Goal: Task Accomplishment & Management: Manage account settings

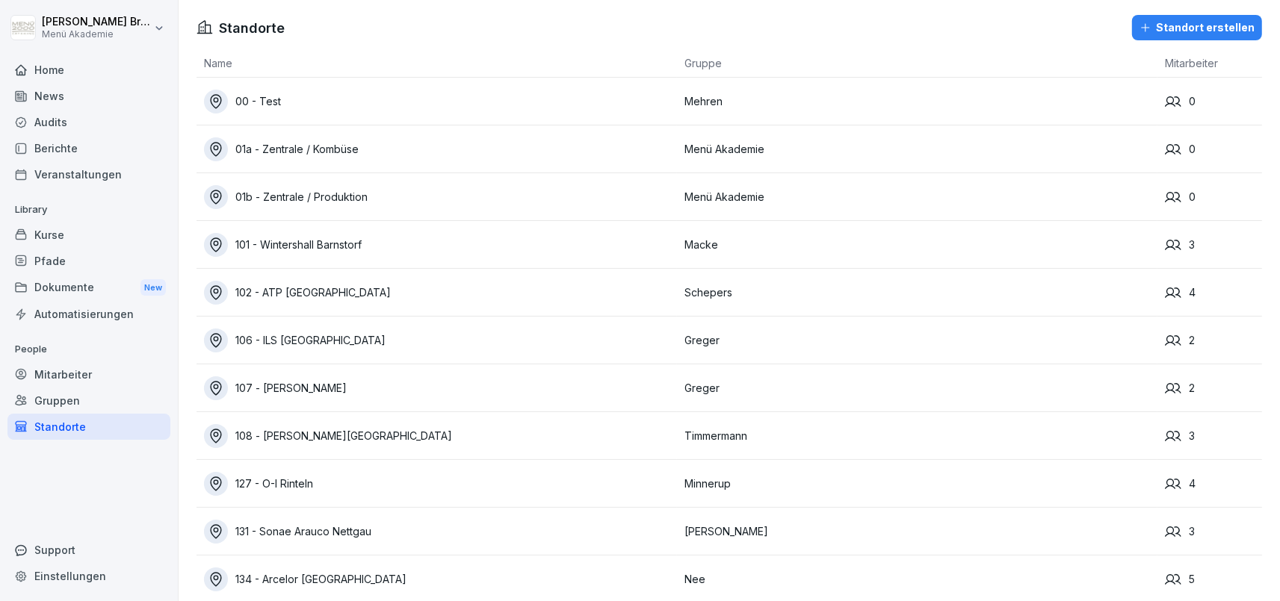
click at [64, 432] on div "Standorte" at bounding box center [88, 427] width 163 height 26
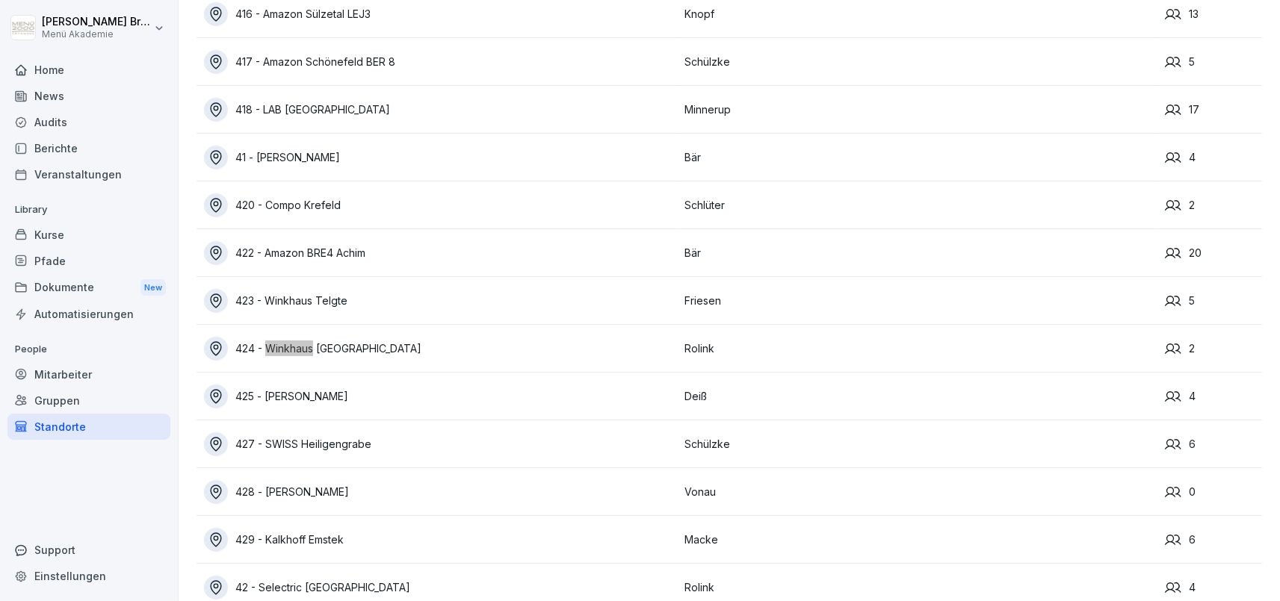
click at [358, 350] on div "424 - Winkhaus [GEOGRAPHIC_DATA]" at bounding box center [440, 349] width 473 height 24
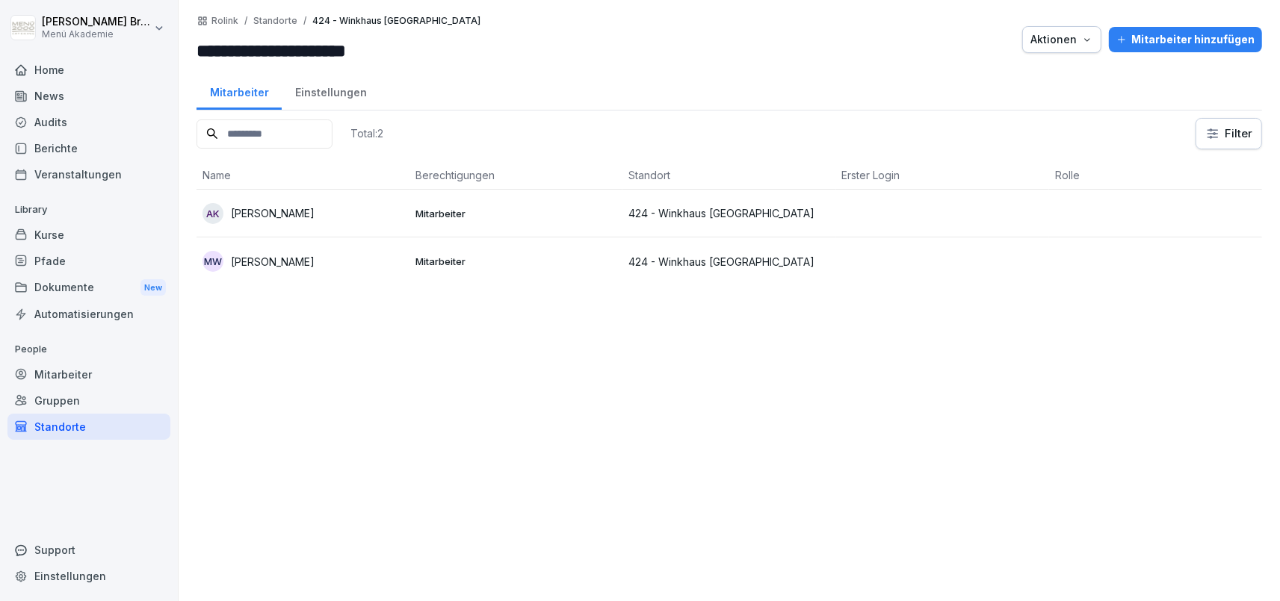
click at [1182, 35] on div "Mitarbeiter hinzufügen" at bounding box center [1185, 39] width 138 height 16
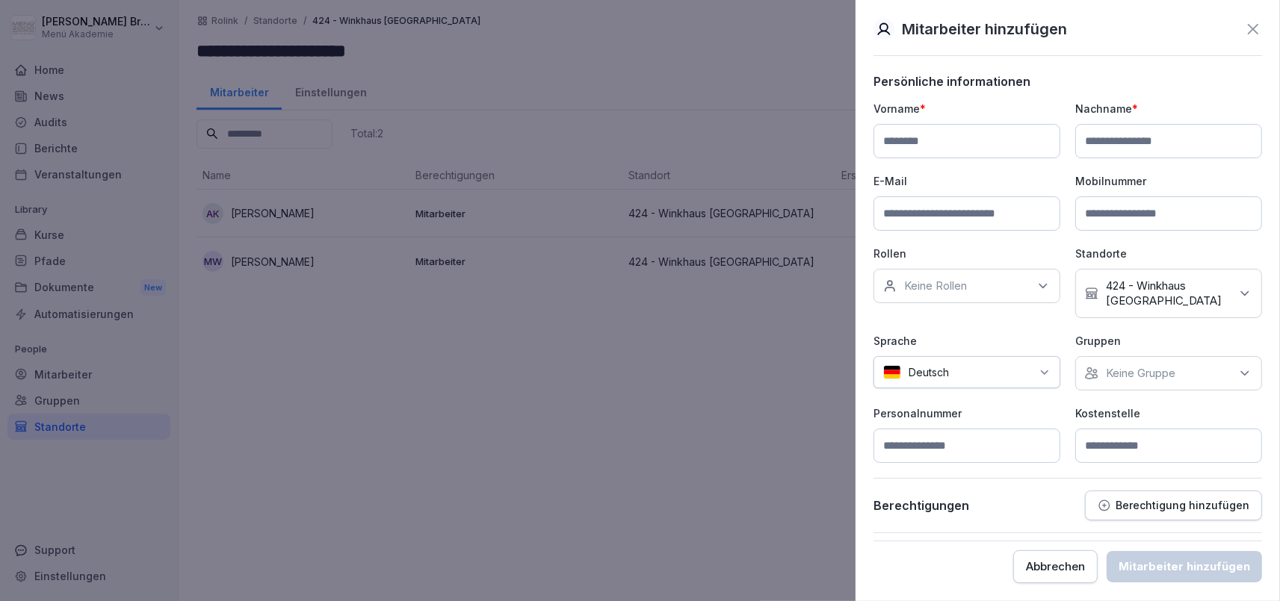
click at [603, 363] on div at bounding box center [640, 300] width 1280 height 601
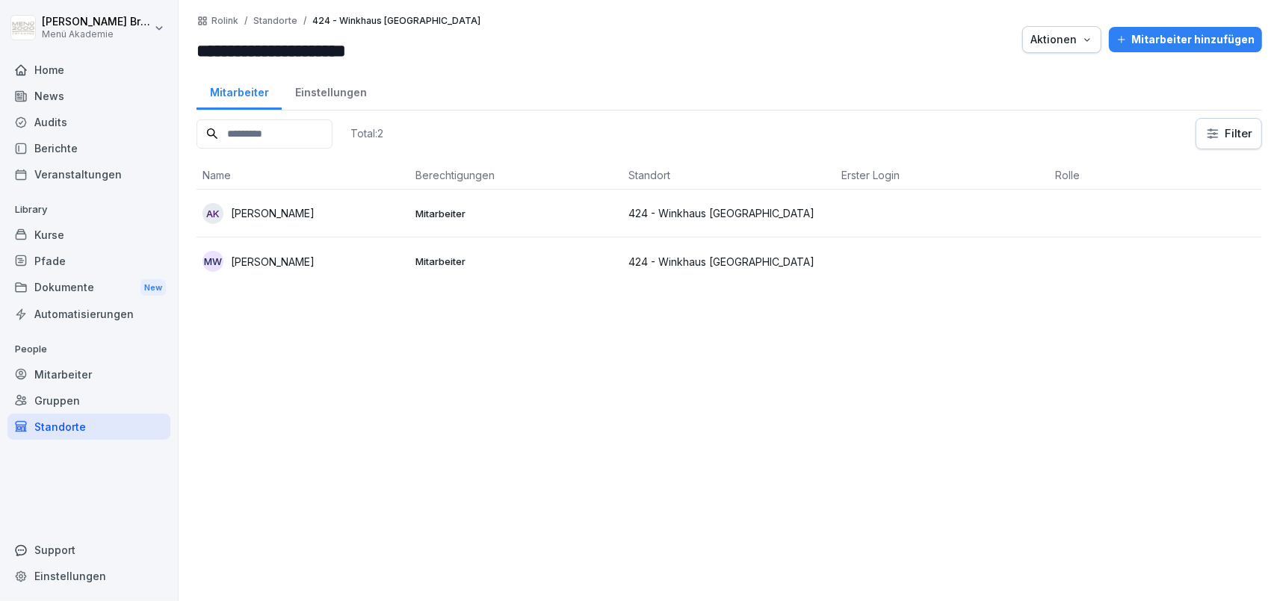
click at [105, 373] on div "Mitarbeiter" at bounding box center [88, 375] width 163 height 26
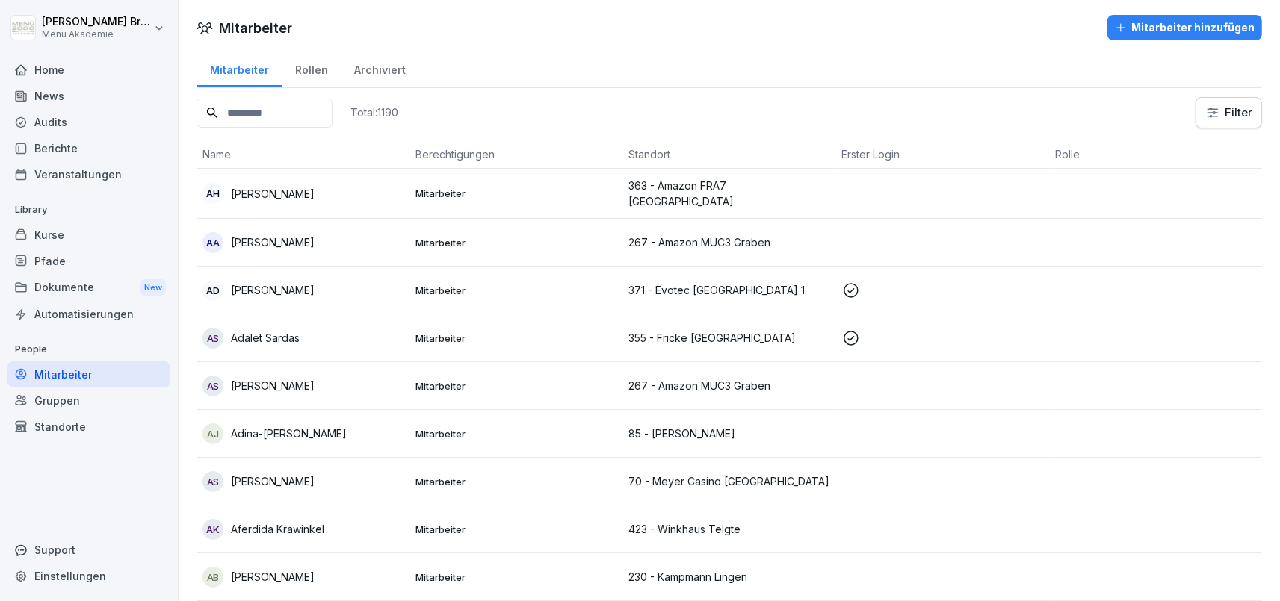
click at [309, 109] on input at bounding box center [264, 113] width 136 height 29
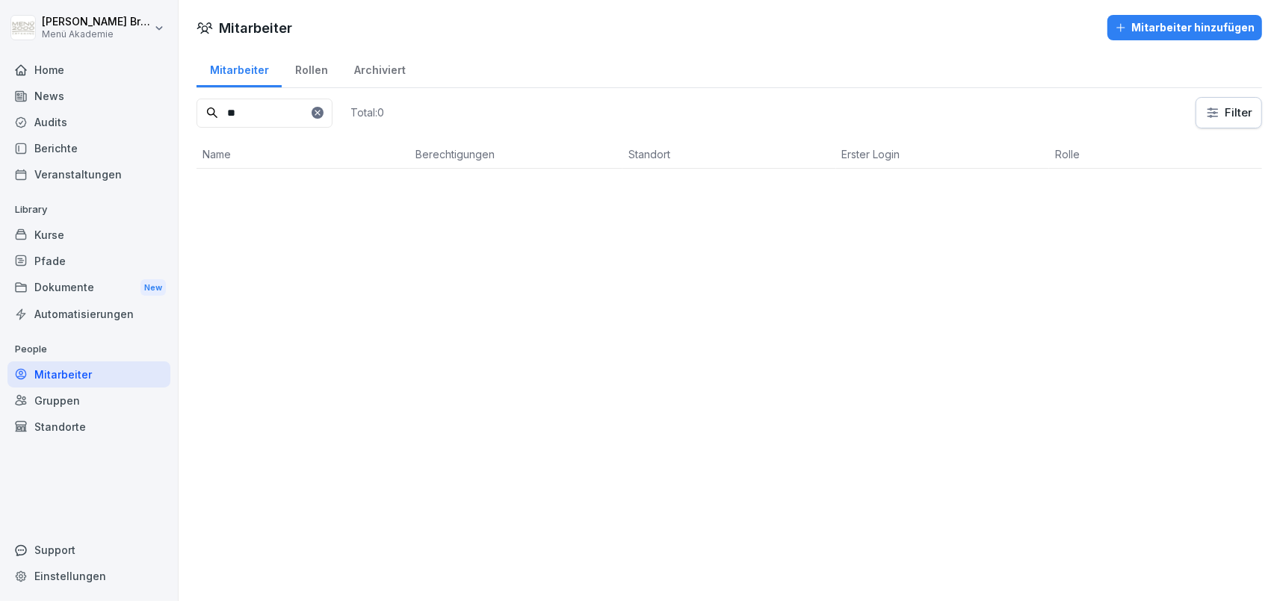
type input "*"
type input "******"
click at [59, 419] on div "Standorte" at bounding box center [88, 427] width 163 height 26
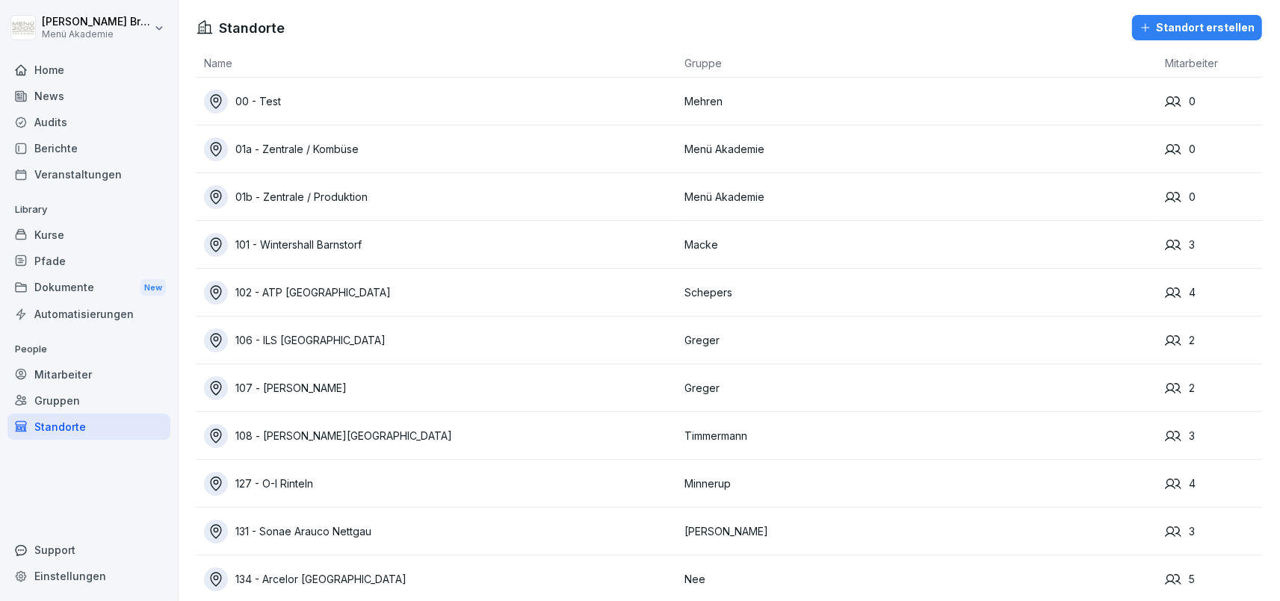
scroll to position [6829, 0]
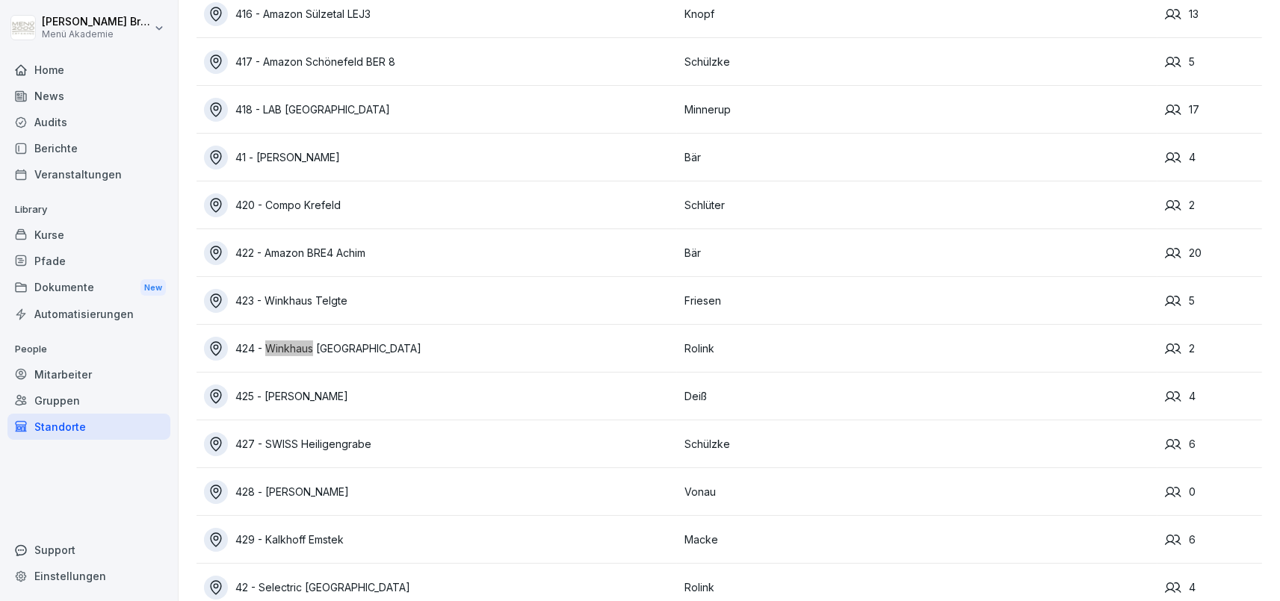
click at [336, 350] on div "424 - Winkhaus [GEOGRAPHIC_DATA]" at bounding box center [440, 349] width 473 height 24
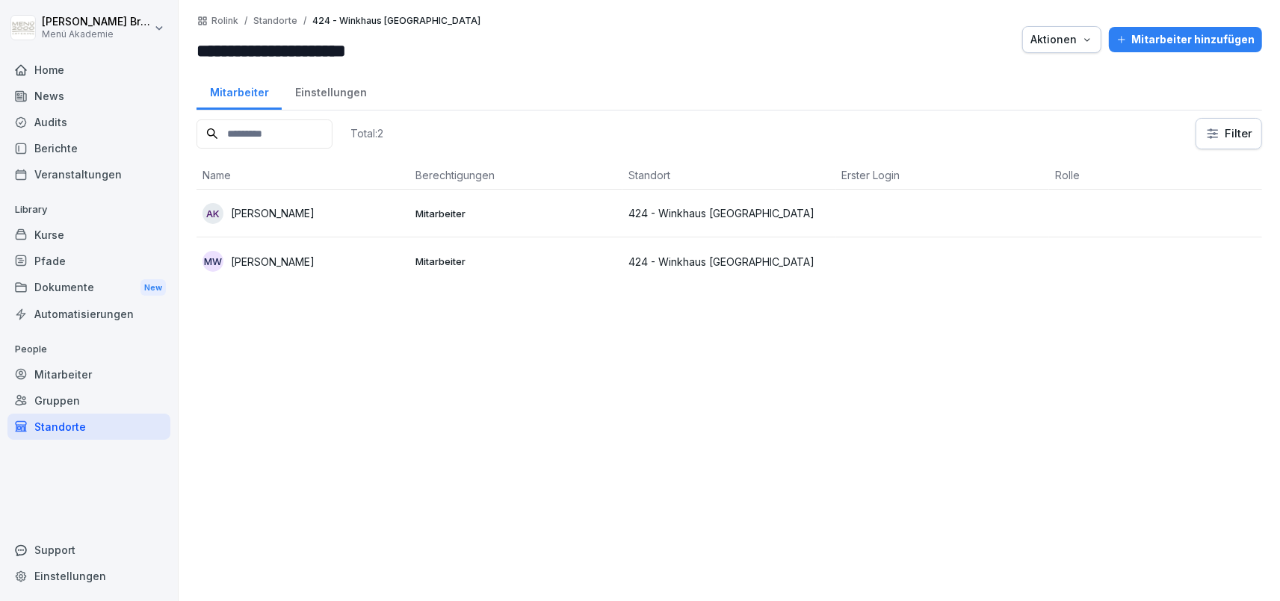
click at [1191, 33] on div "Mitarbeiter hinzufügen" at bounding box center [1185, 39] width 138 height 16
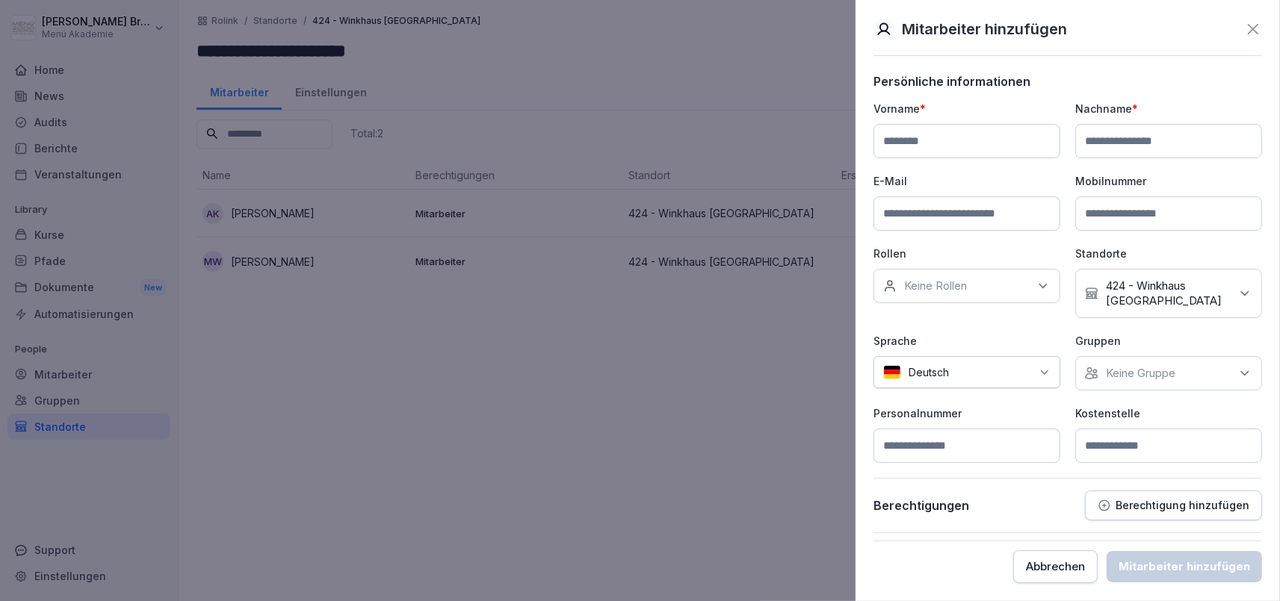
click at [979, 143] on input at bounding box center [966, 141] width 187 height 34
paste input "**********"
type input "**********"
click at [1153, 129] on input at bounding box center [1168, 141] width 187 height 34
paste input "**********"
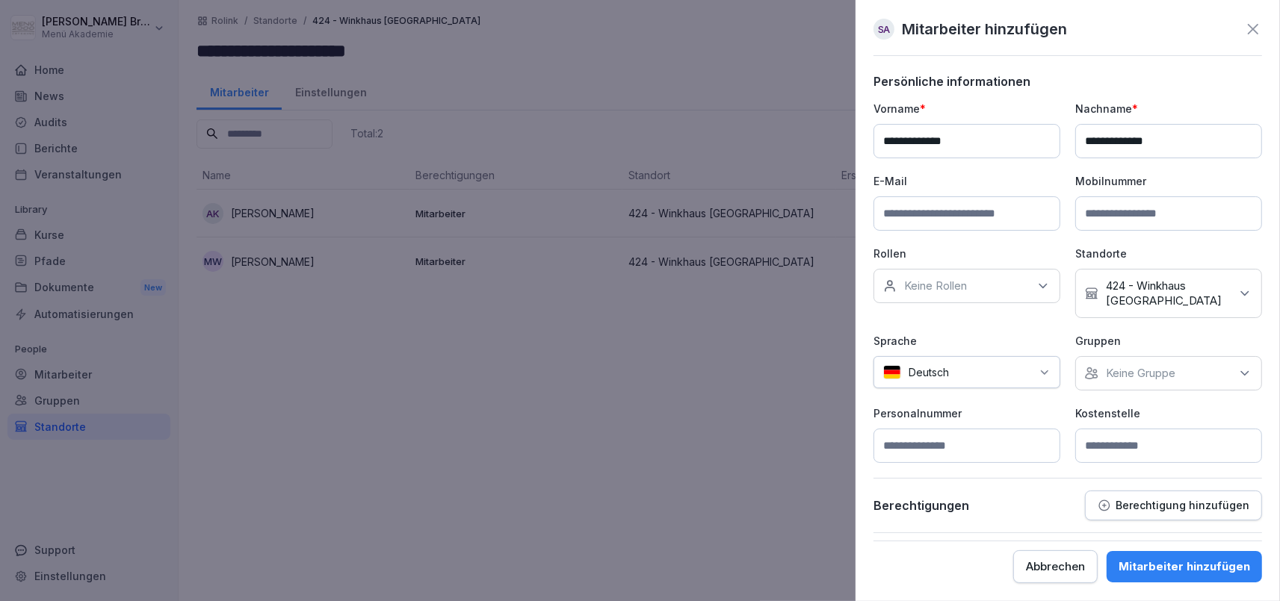
type input "**********"
click at [1161, 374] on p "Keine Gruppe" at bounding box center [1140, 373] width 69 height 15
click at [1149, 435] on label "Menü Akademie" at bounding box center [1148, 441] width 84 height 13
click at [1044, 421] on p "Personalnummer" at bounding box center [966, 414] width 187 height 16
click at [1131, 448] on input at bounding box center [1168, 446] width 187 height 34
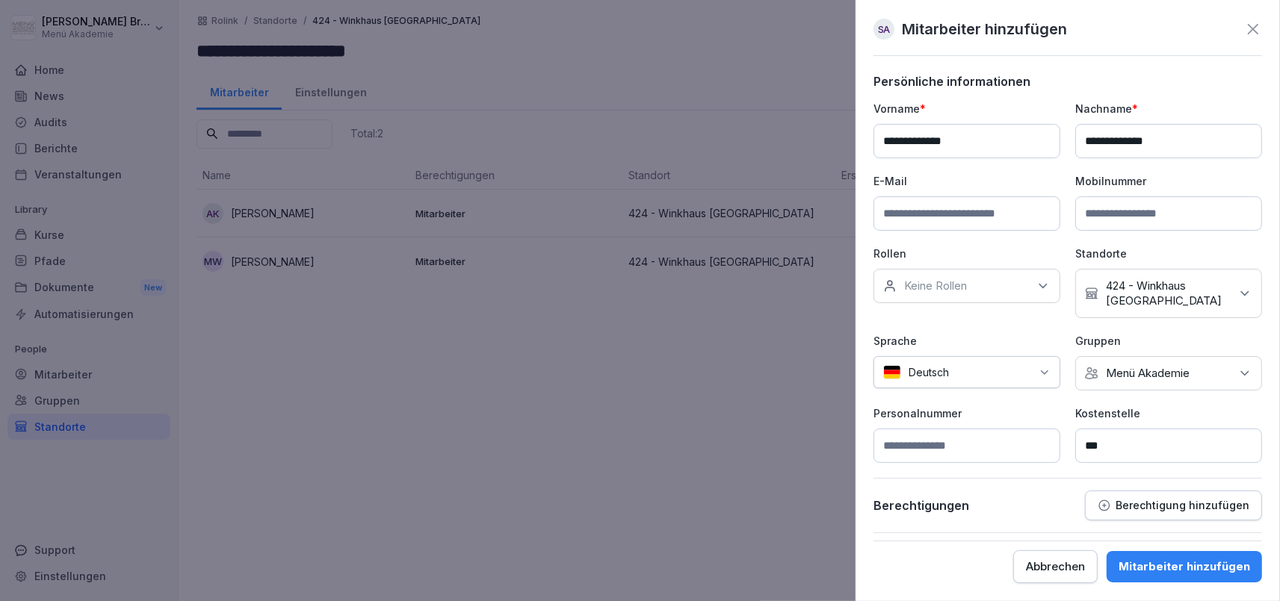
type input "***"
click at [1180, 566] on div "Mitarbeiter hinzufügen" at bounding box center [1183, 567] width 131 height 16
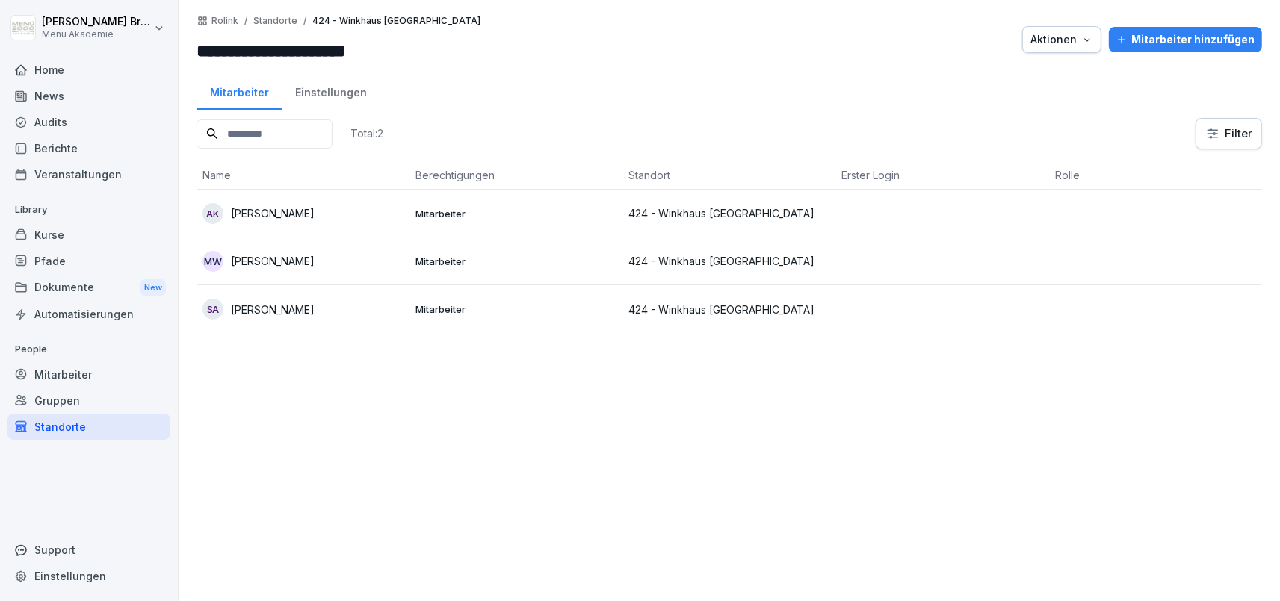
click at [419, 318] on td "Mitarbeiter" at bounding box center [515, 309] width 213 height 48
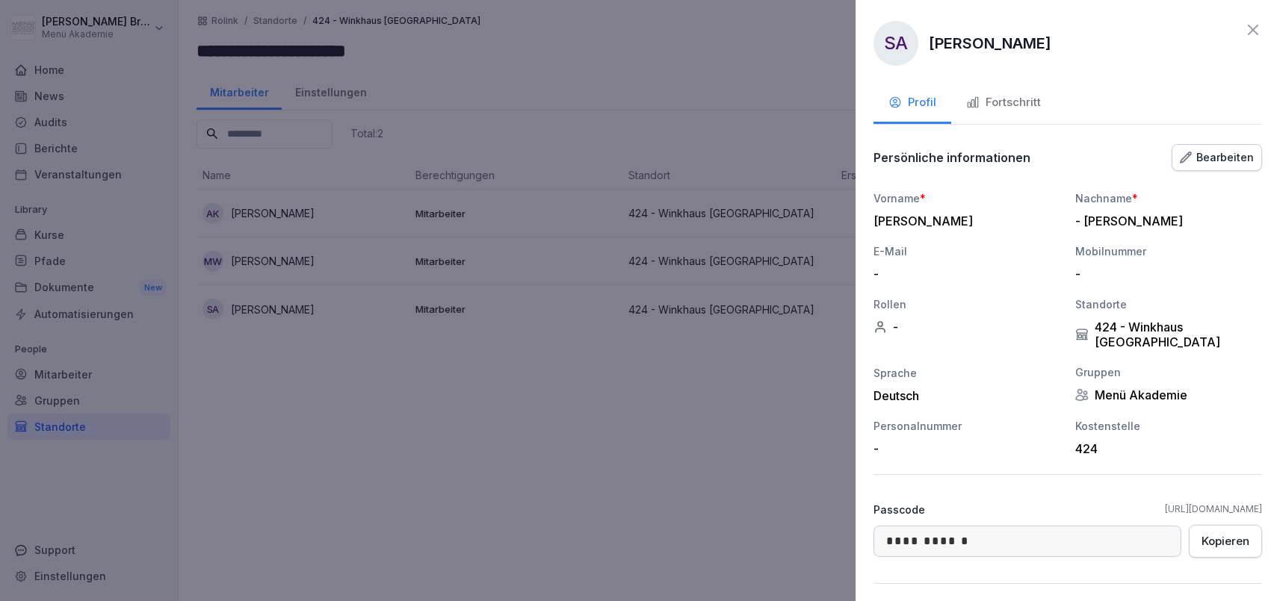
click at [1198, 161] on div "Bearbeiten" at bounding box center [1217, 157] width 74 height 16
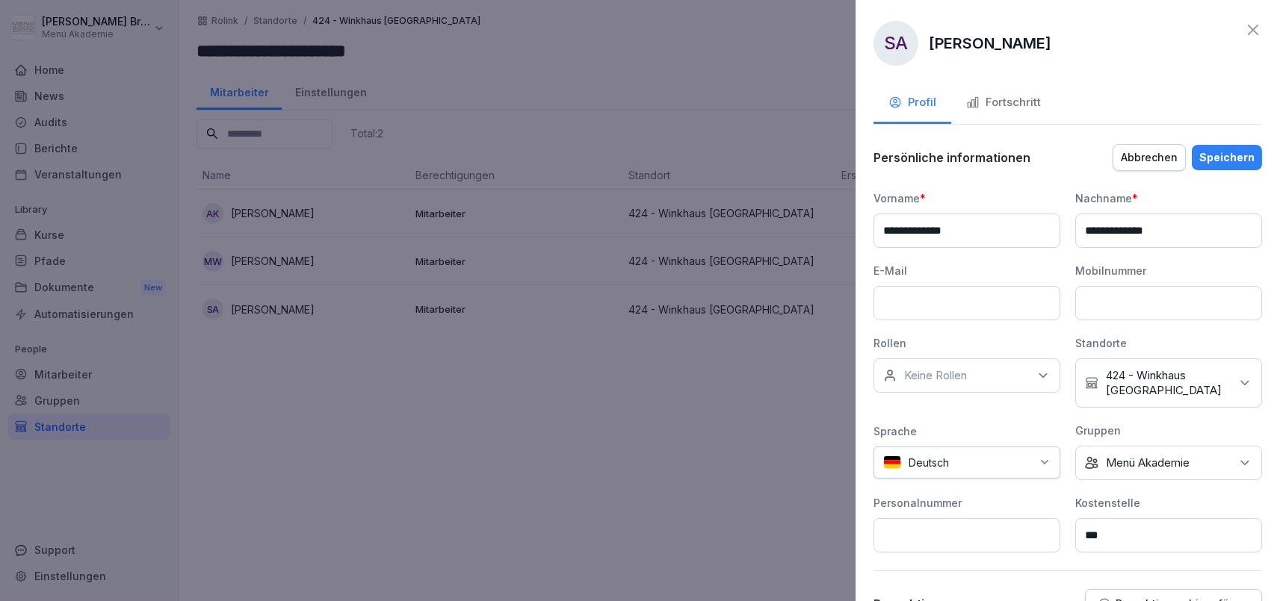
drag, startPoint x: 1096, startPoint y: 229, endPoint x: 1052, endPoint y: 233, distance: 44.3
click at [1052, 233] on div "**********" at bounding box center [1067, 371] width 388 height 362
type input "**********"
click at [1232, 151] on div "Speichern" at bounding box center [1226, 157] width 55 height 16
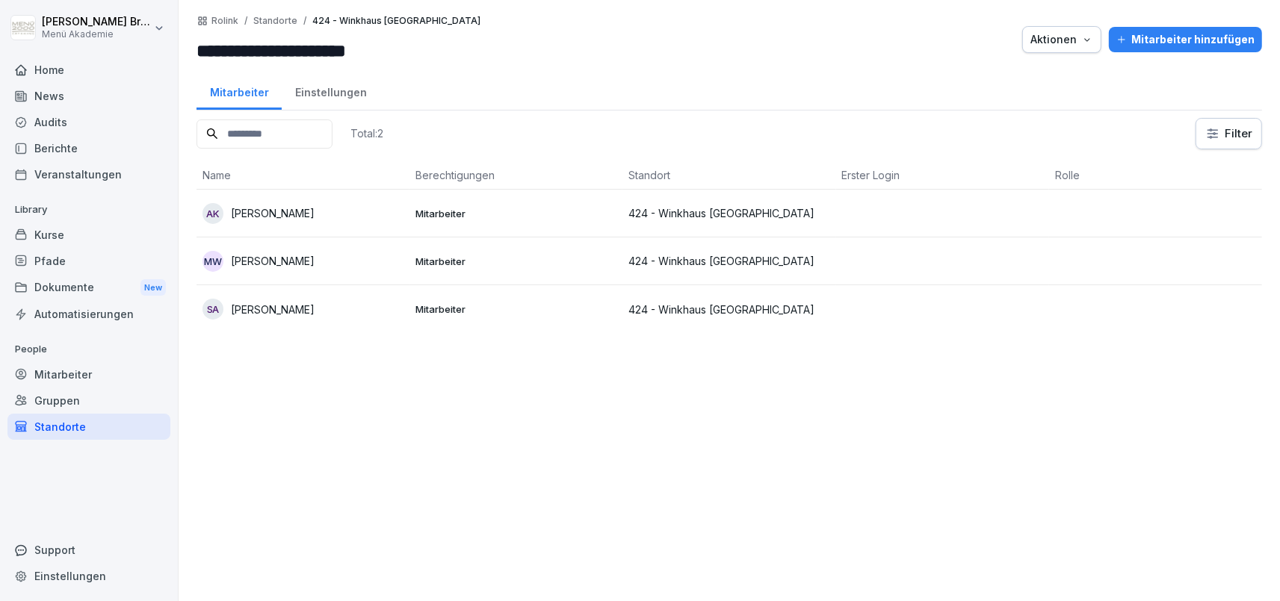
click at [1140, 42] on div "Mitarbeiter hinzufügen" at bounding box center [1185, 39] width 138 height 16
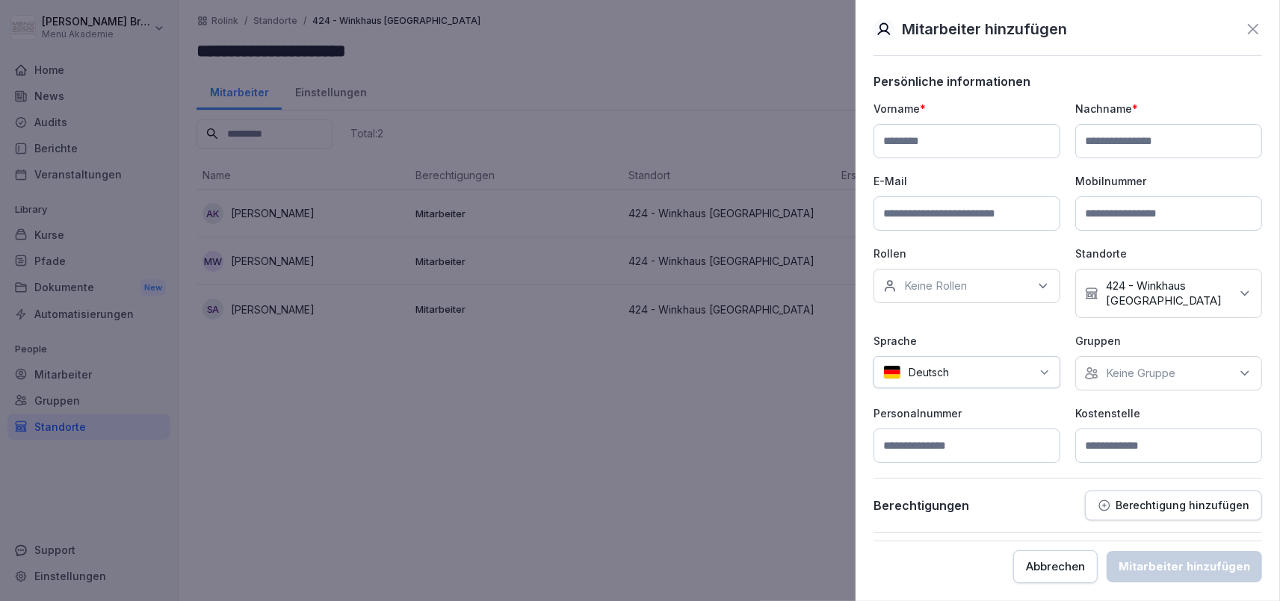
click at [976, 137] on input at bounding box center [966, 141] width 187 height 34
click at [1155, 138] on input at bounding box center [1168, 141] width 187 height 34
paste input "**********"
drag, startPoint x: 1095, startPoint y: 143, endPoint x: 1045, endPoint y: 143, distance: 50.1
click at [1075, 143] on input "**********" at bounding box center [1168, 141] width 187 height 34
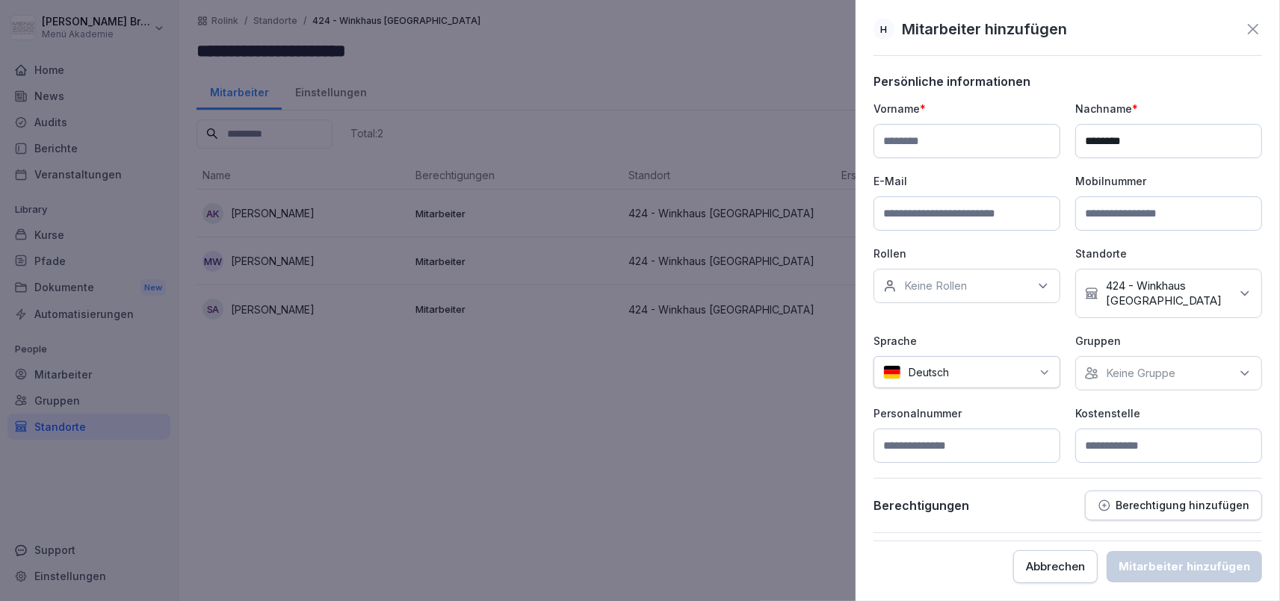
type input "********"
click at [948, 140] on input at bounding box center [966, 141] width 187 height 34
paste input "**********"
type input "**********"
click at [1144, 381] on div "Keine Gruppe" at bounding box center [1168, 373] width 187 height 34
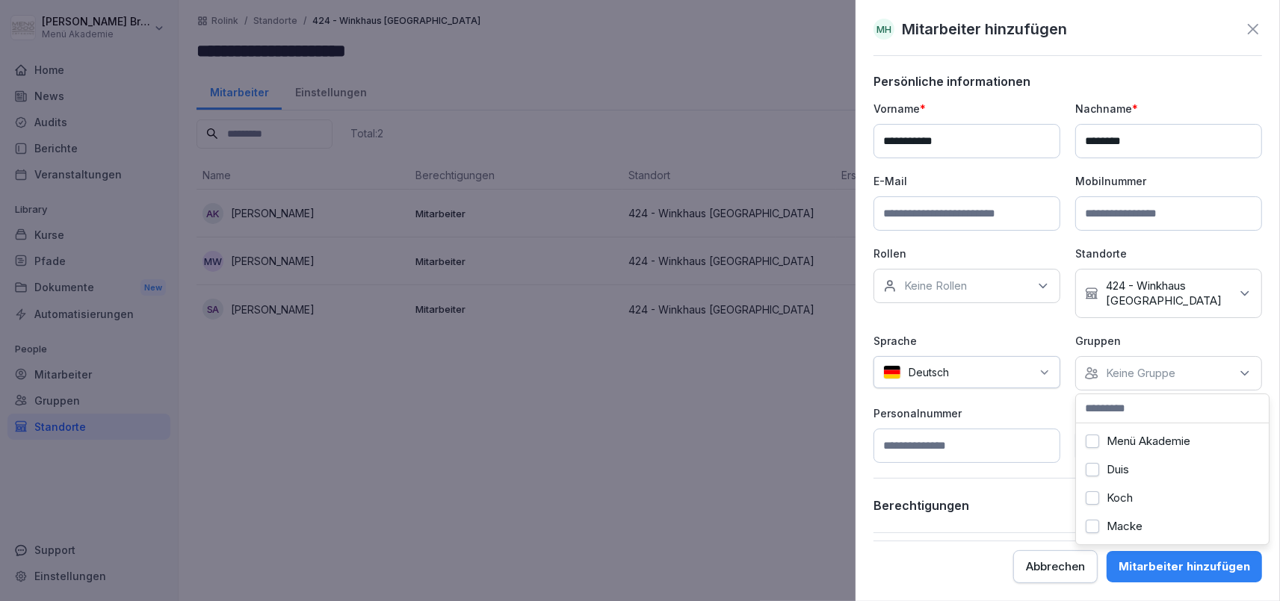
click at [1133, 436] on label "Menü Akademie" at bounding box center [1148, 441] width 84 height 13
click at [1062, 450] on div "**********" at bounding box center [1067, 282] width 388 height 362
click at [1142, 449] on input at bounding box center [1168, 446] width 187 height 34
type input "***"
click at [1211, 569] on div "Mitarbeiter hinzufügen" at bounding box center [1183, 567] width 131 height 16
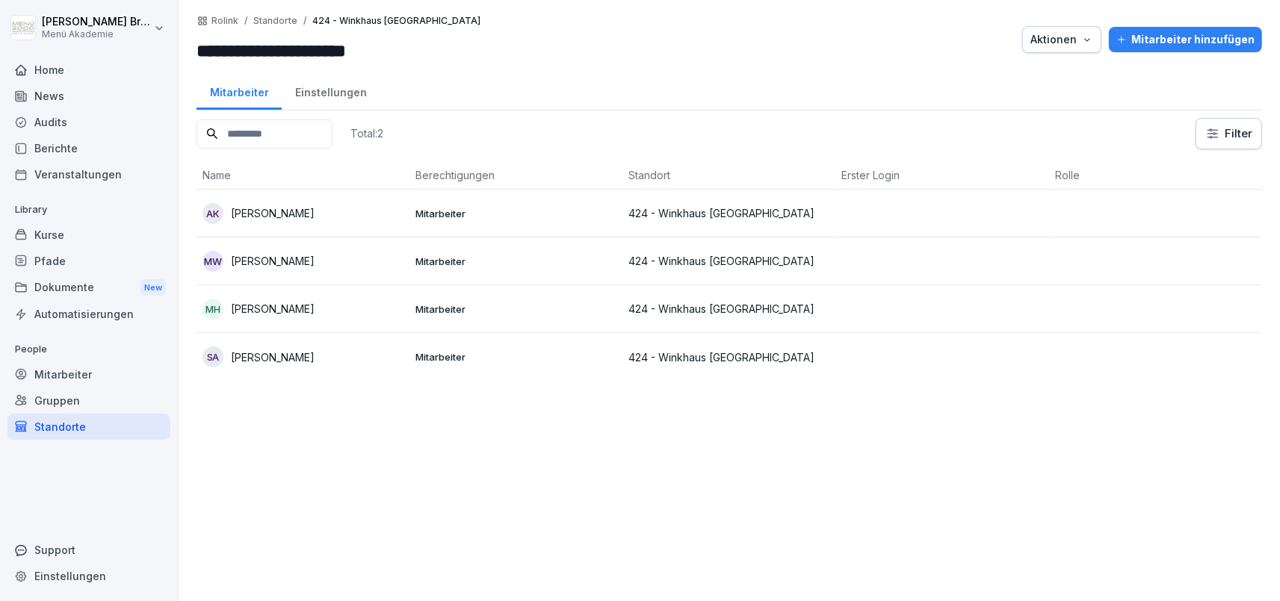
click at [308, 303] on p "[PERSON_NAME]" at bounding box center [273, 309] width 84 height 16
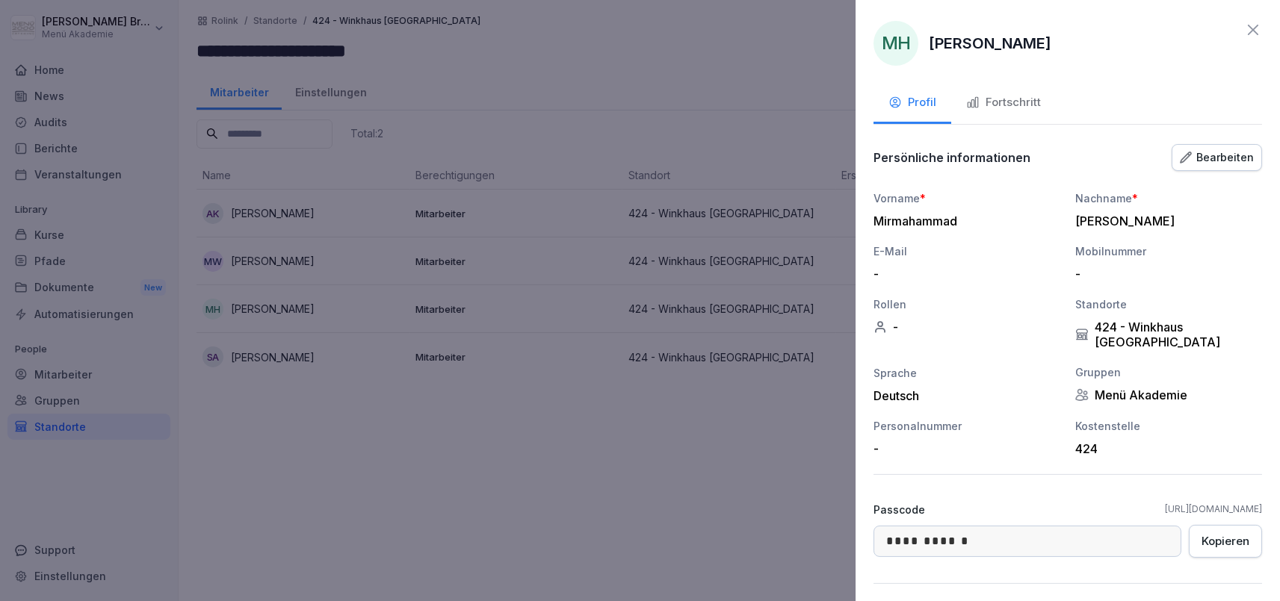
click at [1020, 102] on div "Fortschritt" at bounding box center [1003, 102] width 75 height 17
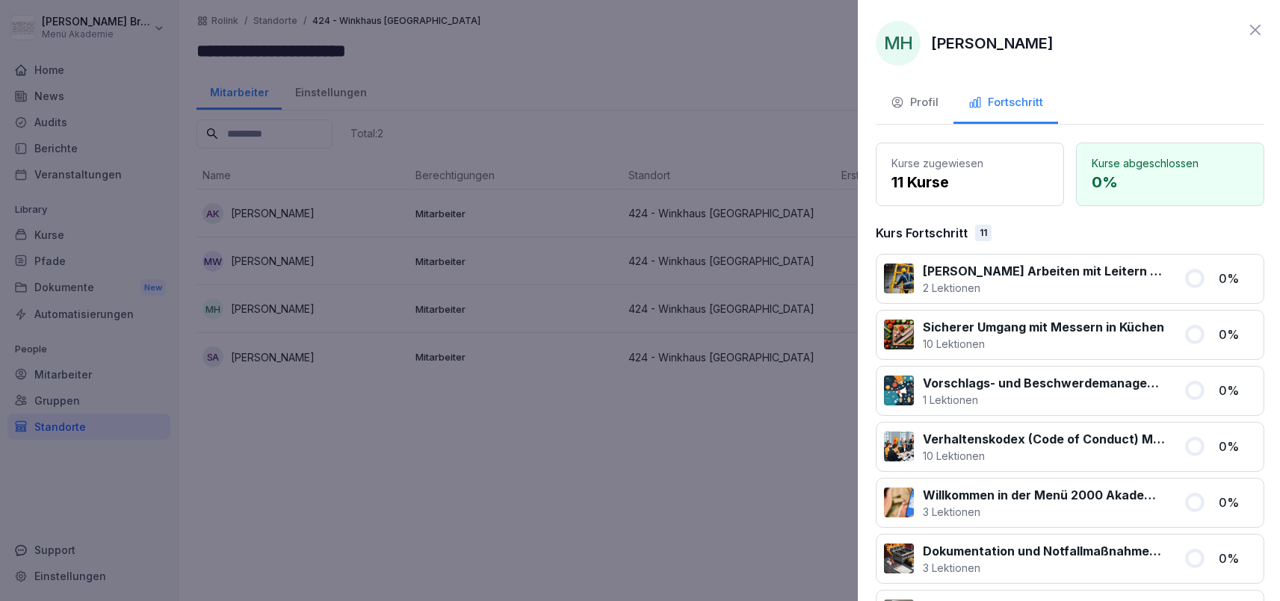
click at [716, 403] on div at bounding box center [640, 300] width 1280 height 601
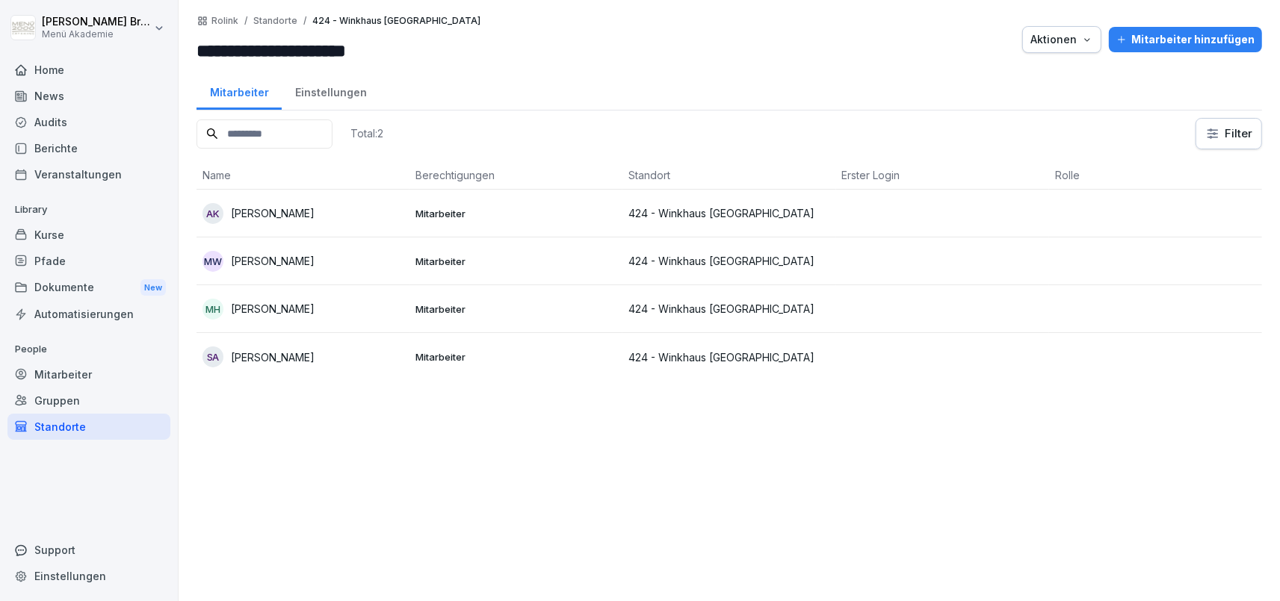
click at [315, 356] on p "[PERSON_NAME]" at bounding box center [273, 358] width 84 height 16
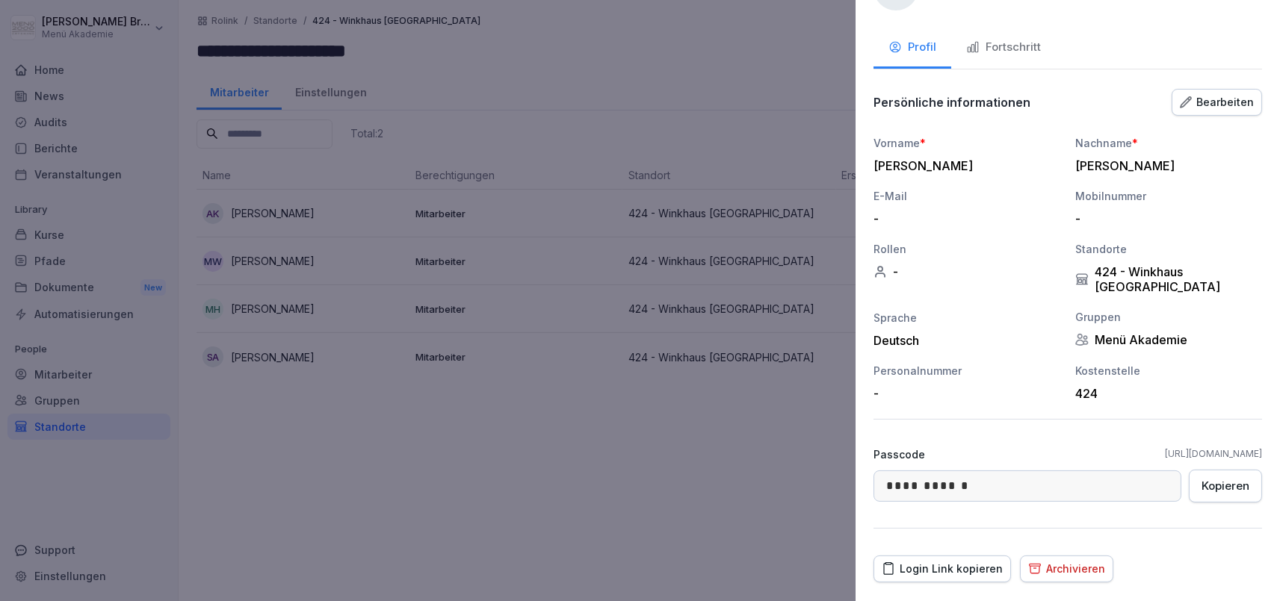
scroll to position [78, 0]
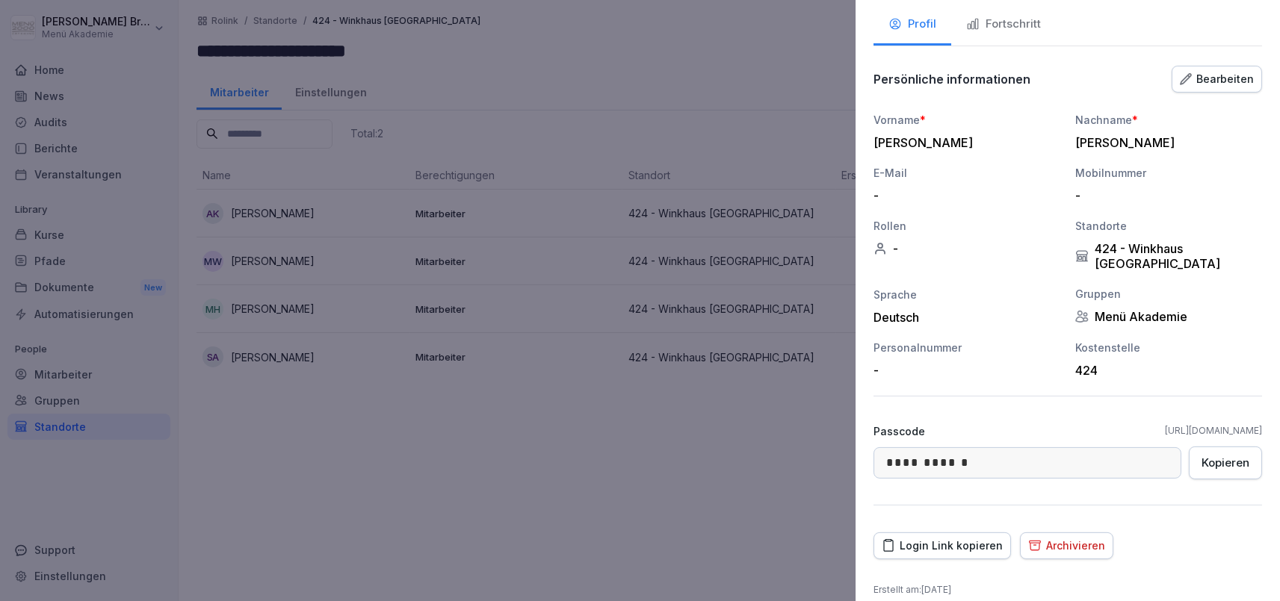
click at [954, 538] on div "Login Link kopieren" at bounding box center [942, 546] width 121 height 16
click at [481, 433] on div at bounding box center [640, 300] width 1280 height 601
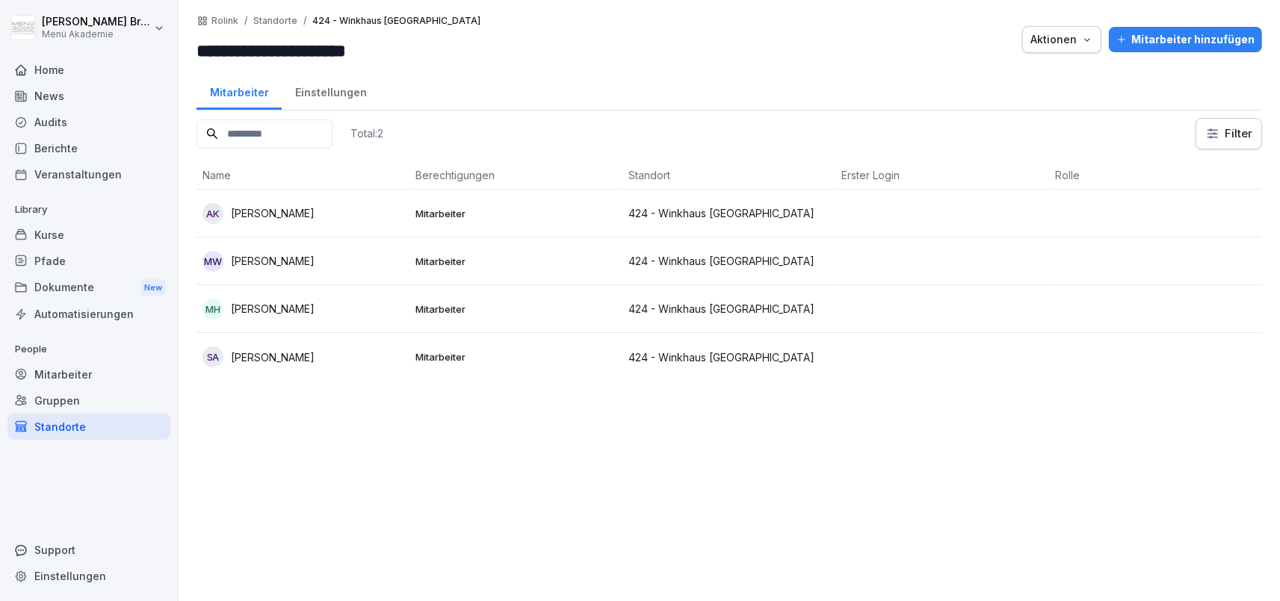
click at [308, 311] on p "[PERSON_NAME]" at bounding box center [273, 309] width 84 height 16
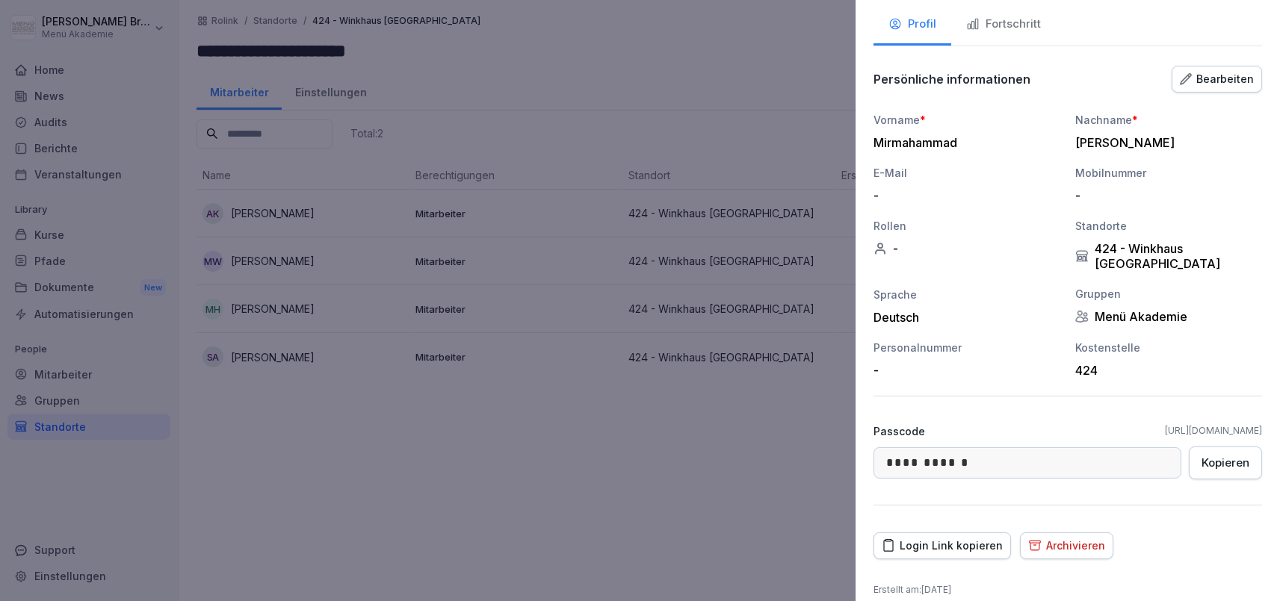
click at [929, 538] on div "Login Link kopieren" at bounding box center [942, 546] width 121 height 16
click at [589, 458] on div at bounding box center [640, 300] width 1280 height 601
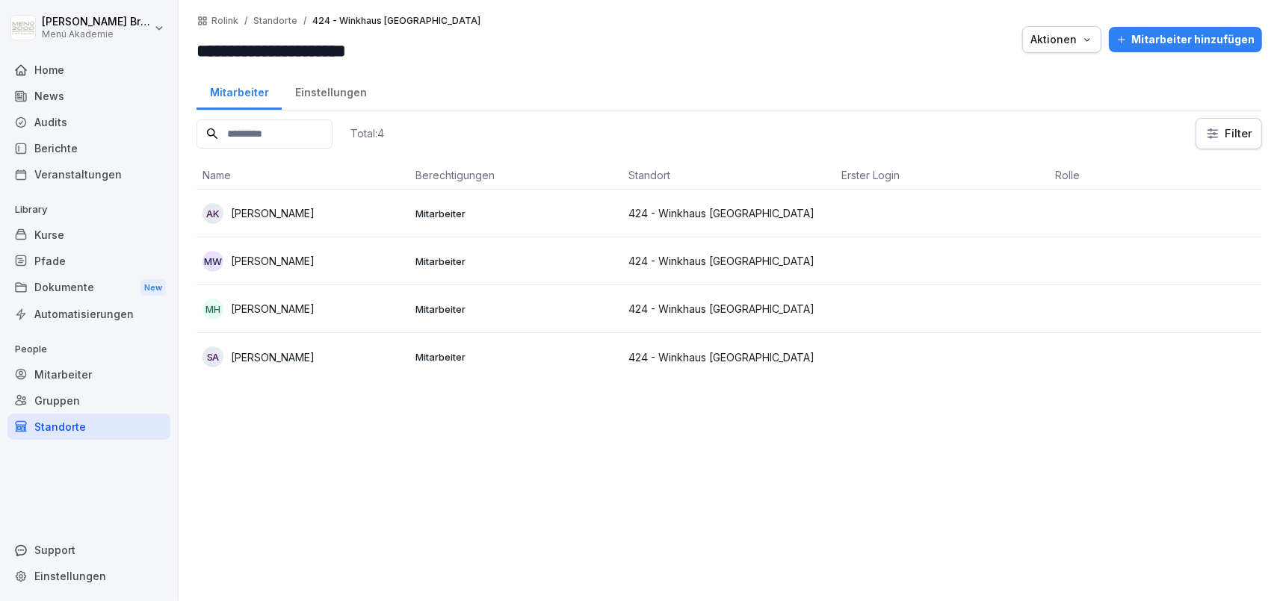
click at [63, 427] on div "Standorte" at bounding box center [88, 427] width 163 height 26
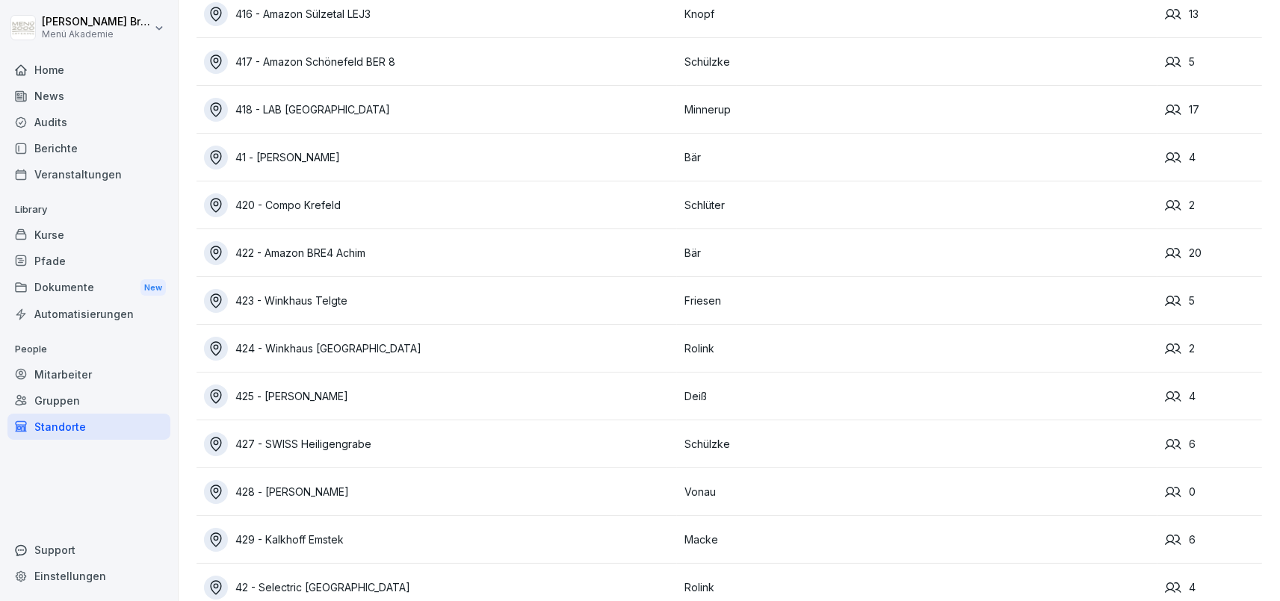
scroll to position [8980, 0]
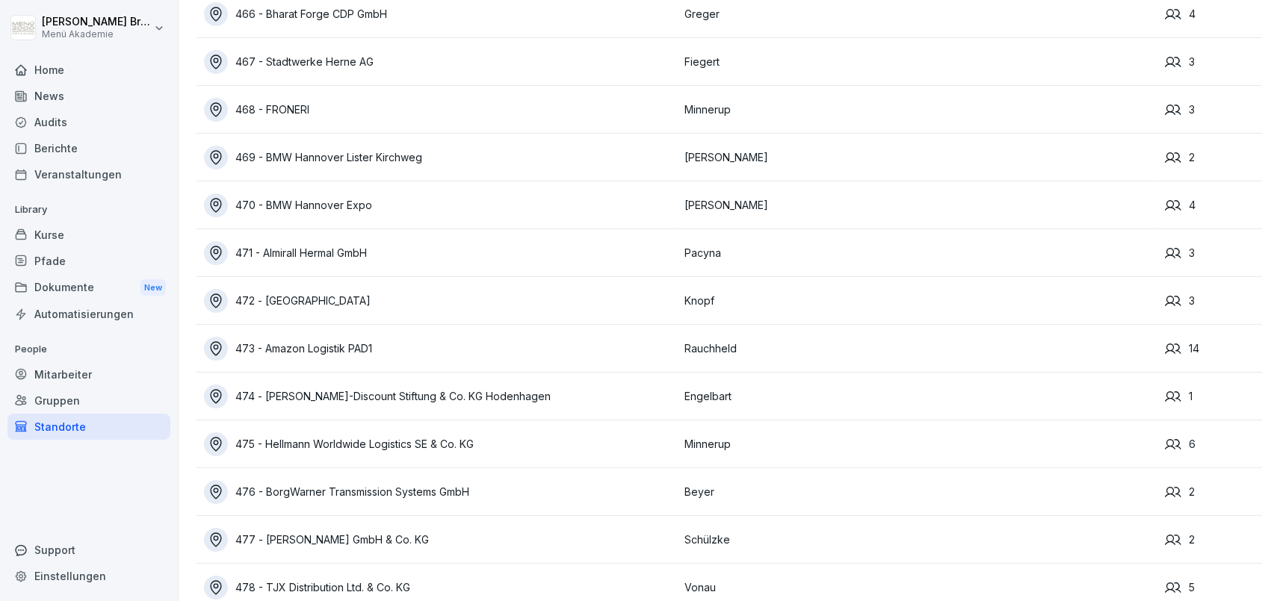
click at [305, 298] on div "472 - [GEOGRAPHIC_DATA]" at bounding box center [440, 301] width 473 height 24
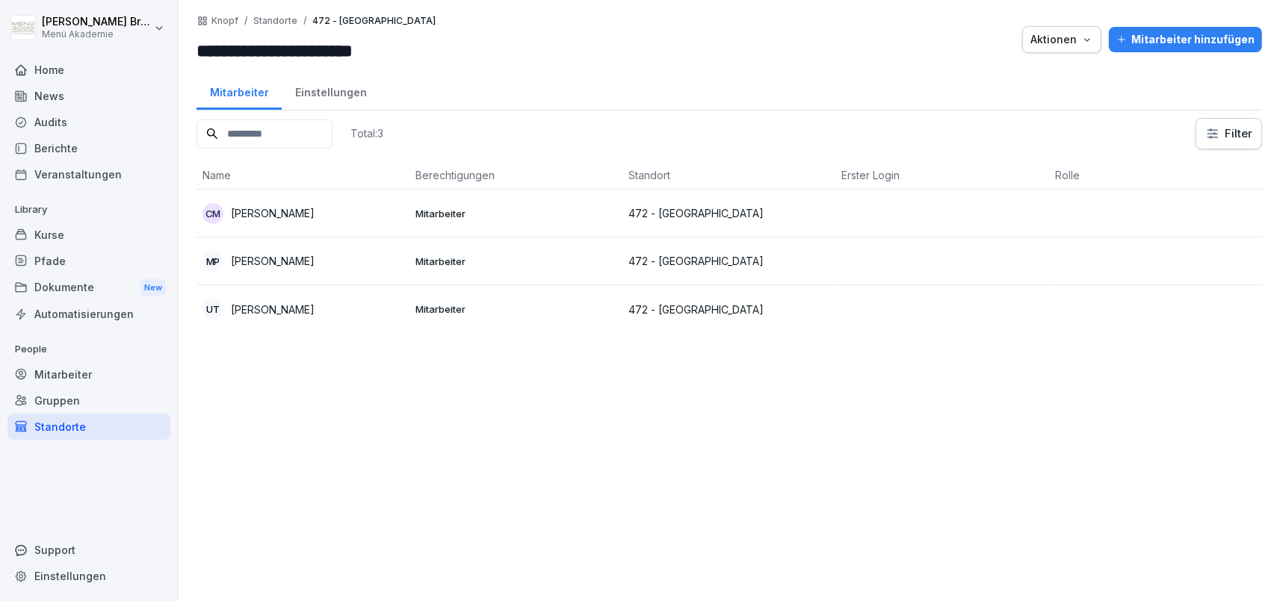
click at [338, 520] on div "Total: 3 Filter Name Berechtigungen Standort Erster Login Rolle CM [PERSON_NAME…" at bounding box center [728, 352] width 1065 height 468
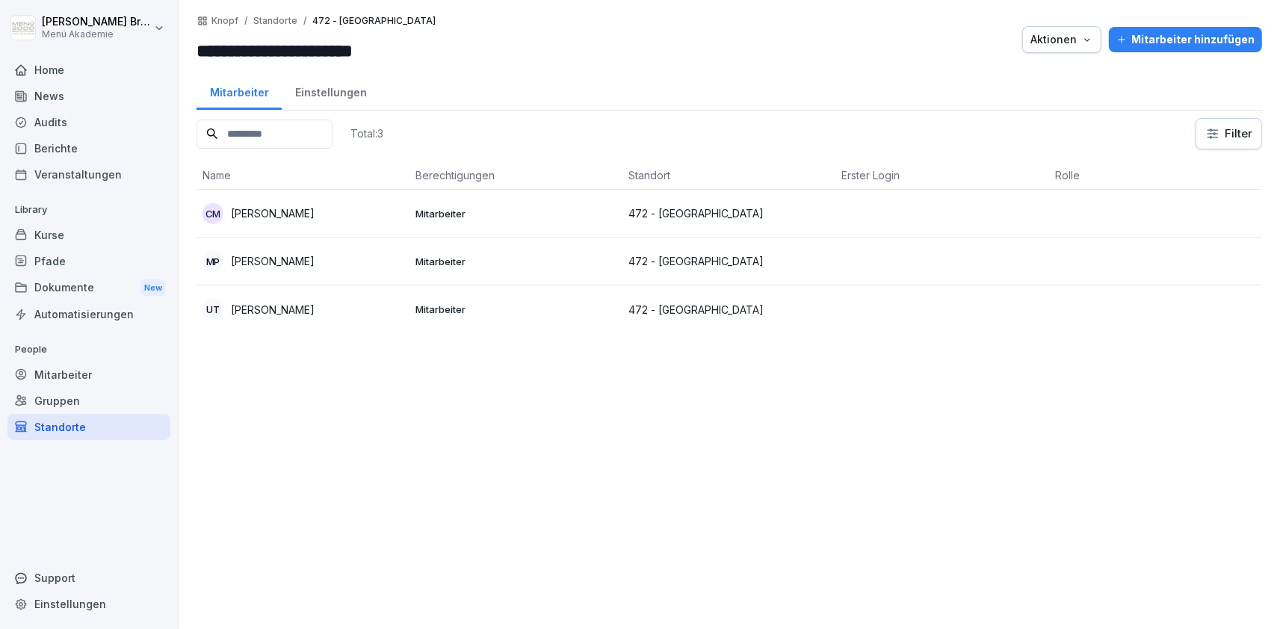
click at [350, 95] on div "Einstellungen" at bounding box center [331, 91] width 98 height 38
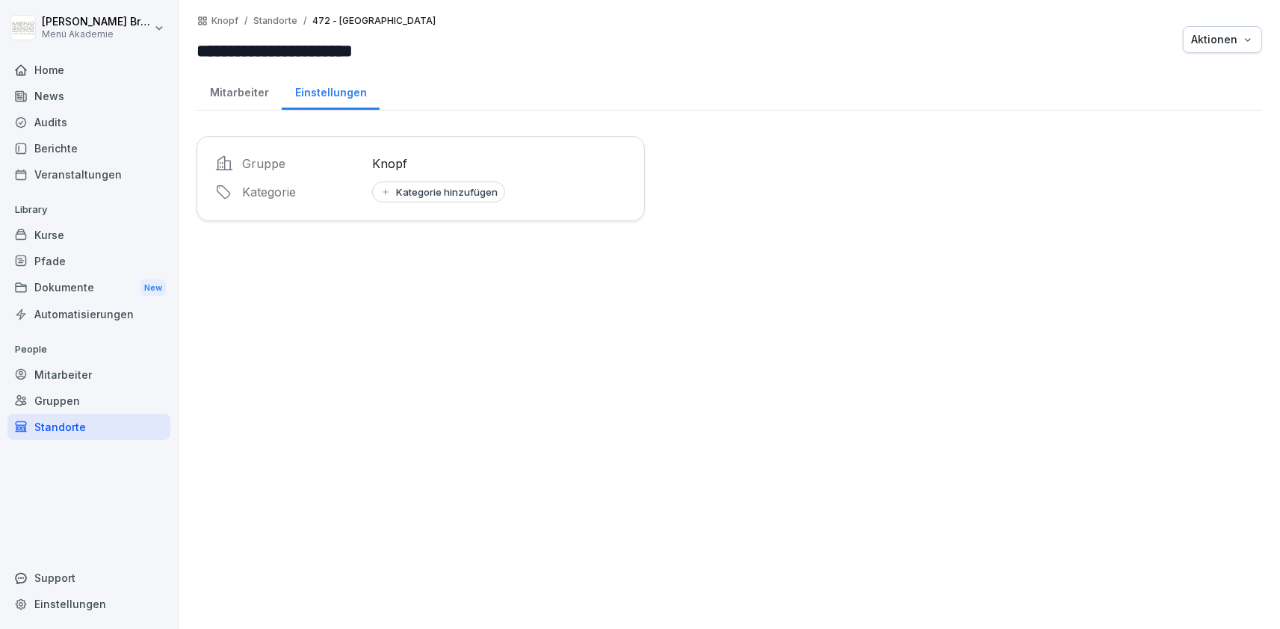
click at [251, 90] on div "Mitarbeiter" at bounding box center [238, 91] width 85 height 38
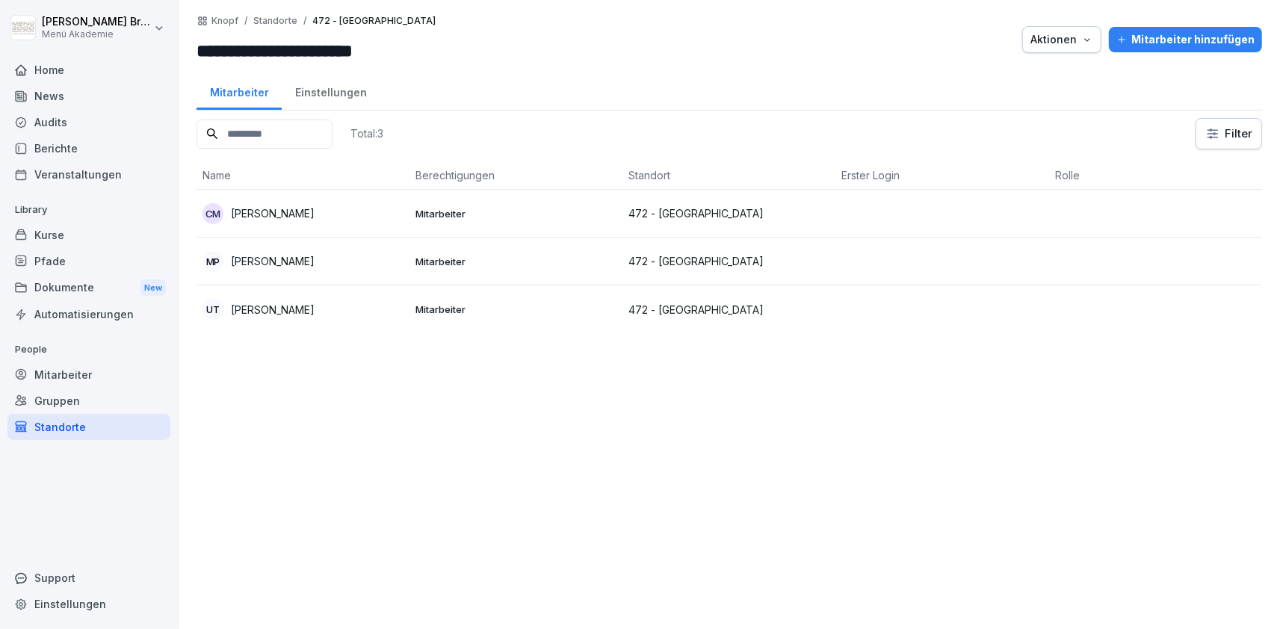
click at [385, 427] on div "Total: 3 Filter Name Berechtigungen Standort Erster Login Rolle CM [PERSON_NAME…" at bounding box center [728, 366] width 1065 height 496
drag, startPoint x: 333, startPoint y: 206, endPoint x: 234, endPoint y: 219, distance: 100.2
click at [234, 219] on div "CM [PERSON_NAME]" at bounding box center [302, 213] width 201 height 21
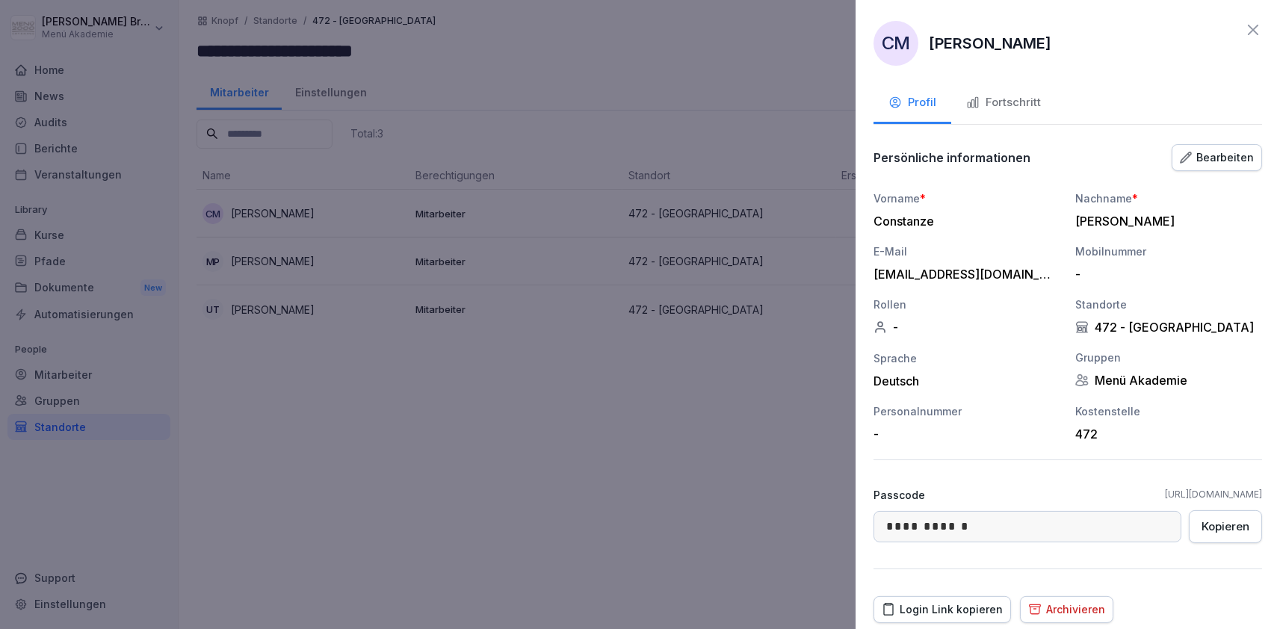
click at [436, 366] on div at bounding box center [640, 314] width 1280 height 629
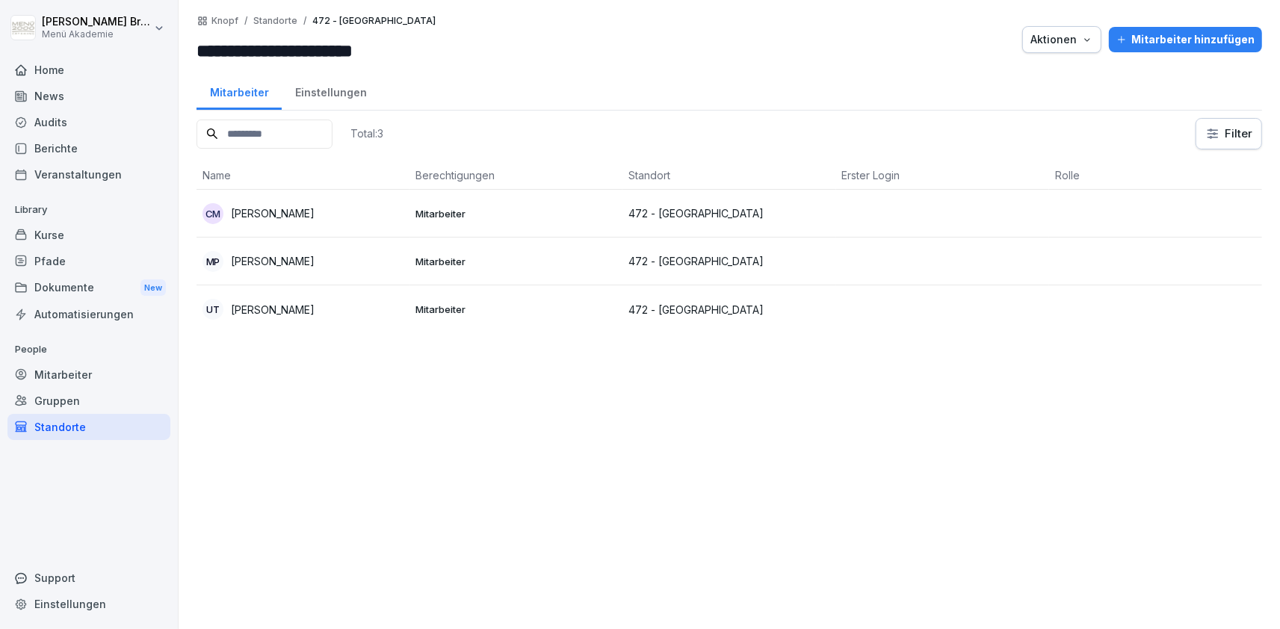
drag, startPoint x: 342, startPoint y: 210, endPoint x: 234, endPoint y: 214, distance: 108.4
click at [234, 214] on div "CM [PERSON_NAME]" at bounding box center [302, 213] width 201 height 21
drag, startPoint x: 321, startPoint y: 214, endPoint x: 238, endPoint y: 220, distance: 83.9
click at [361, 344] on div "Total: 3 Filter Name Berechtigungen Standort Erster Login Rolle CM [PERSON_NAME…" at bounding box center [728, 366] width 1065 height 496
copy p "[PERSON_NAME]"
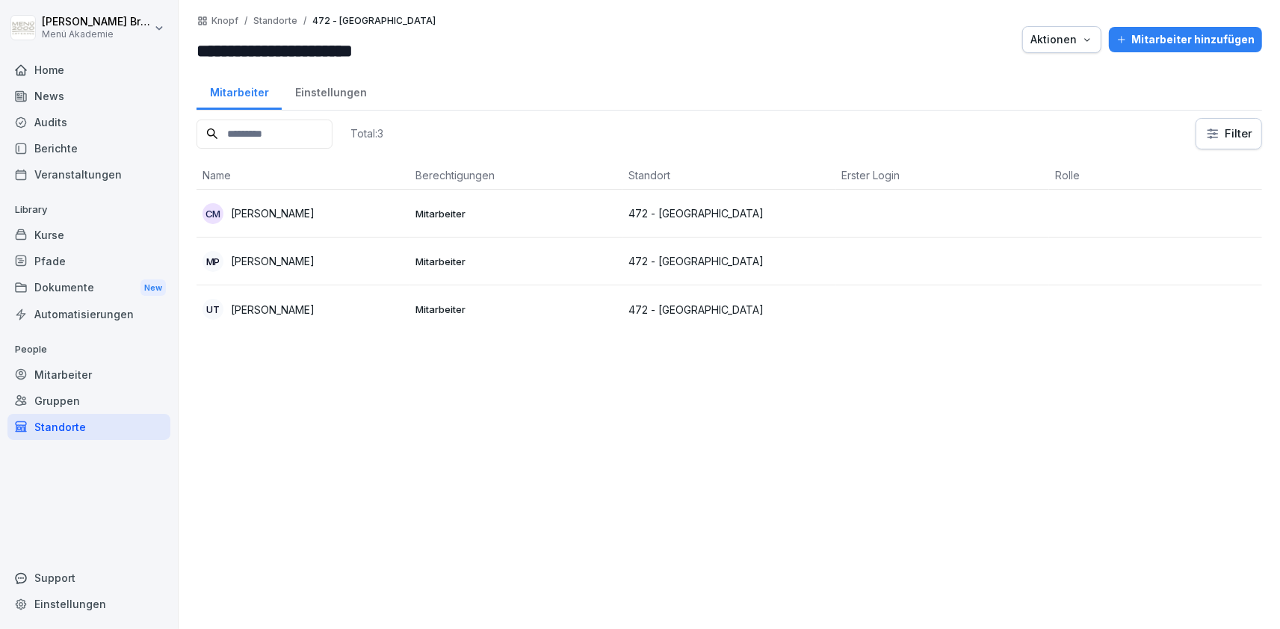
drag, startPoint x: 333, startPoint y: 209, endPoint x: 233, endPoint y: 215, distance: 100.3
click at [233, 215] on div "CM [PERSON_NAME]" at bounding box center [302, 213] width 201 height 21
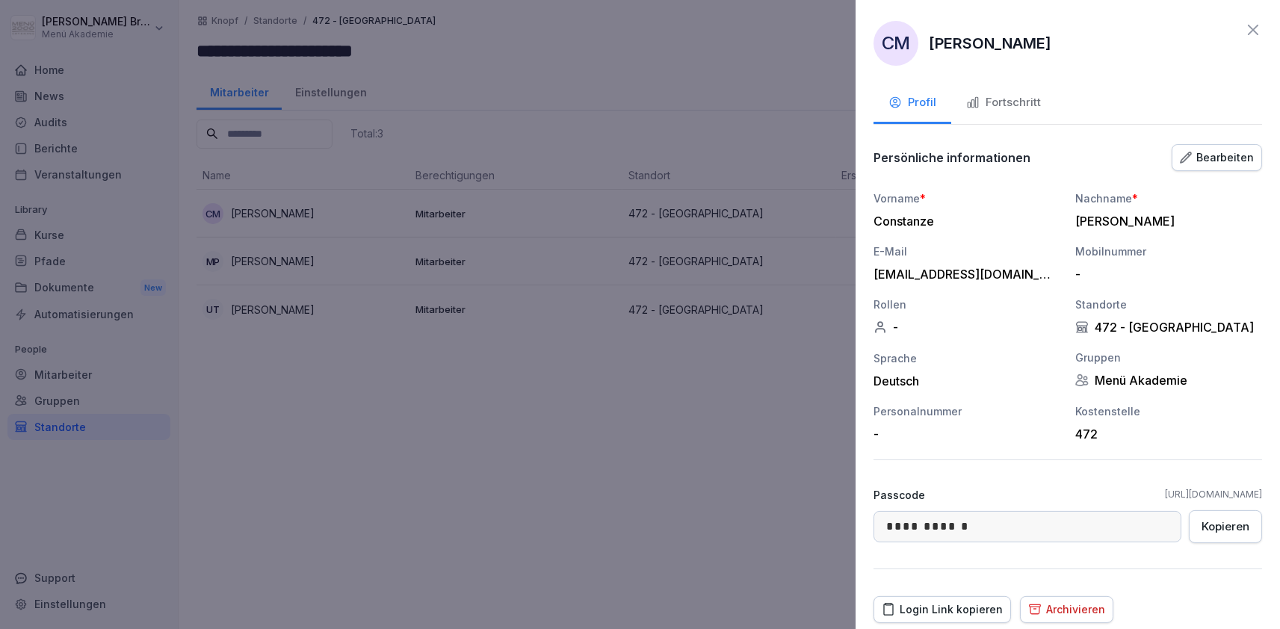
click at [1216, 520] on div "Kopieren" at bounding box center [1225, 526] width 48 height 16
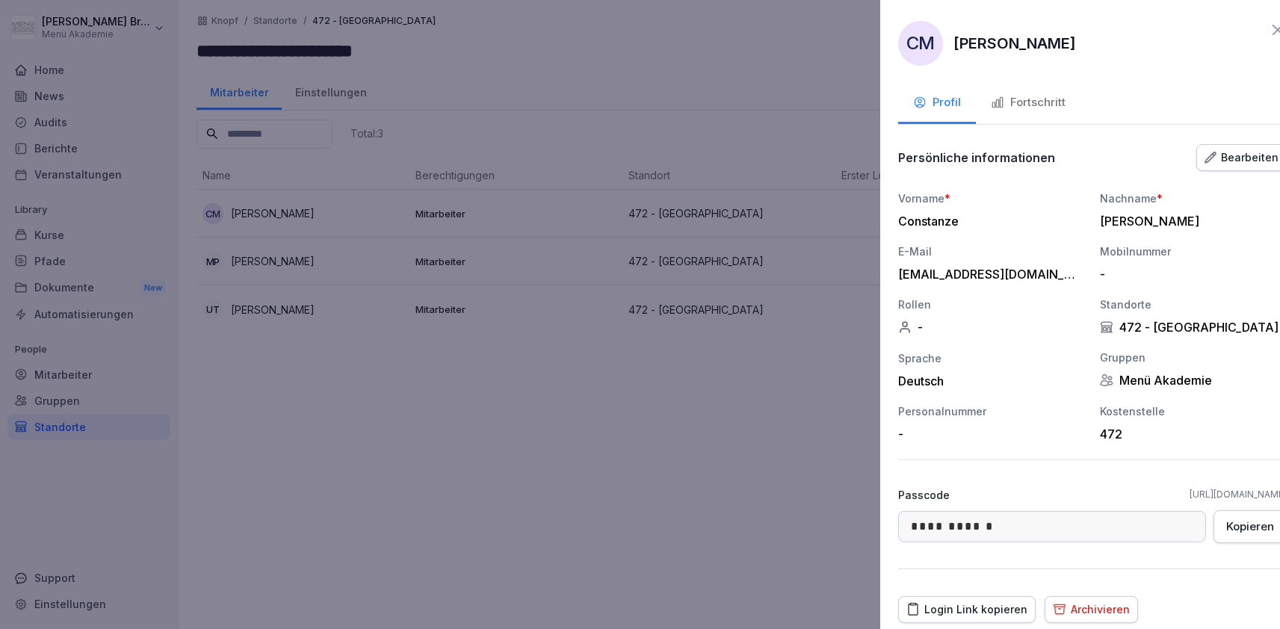
click at [491, 510] on div at bounding box center [640, 314] width 1280 height 629
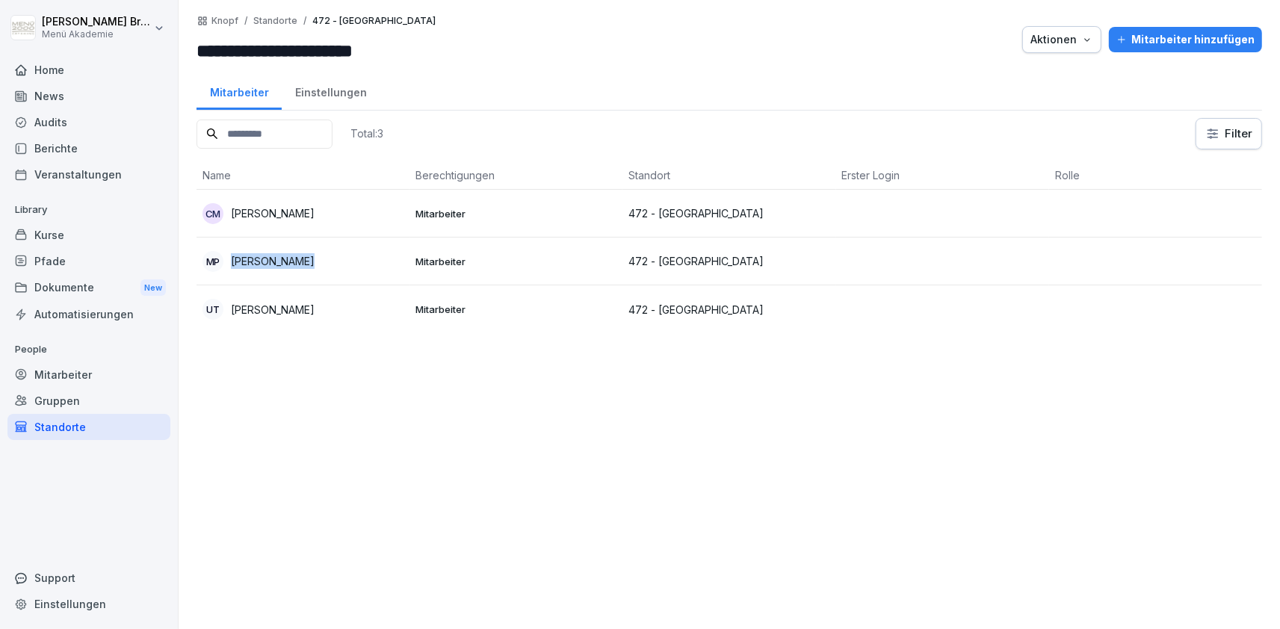
copy p "[PERSON_NAME]"
drag, startPoint x: 315, startPoint y: 261, endPoint x: 233, endPoint y: 267, distance: 82.4
click at [233, 267] on div "MP [PERSON_NAME]" at bounding box center [302, 261] width 201 height 21
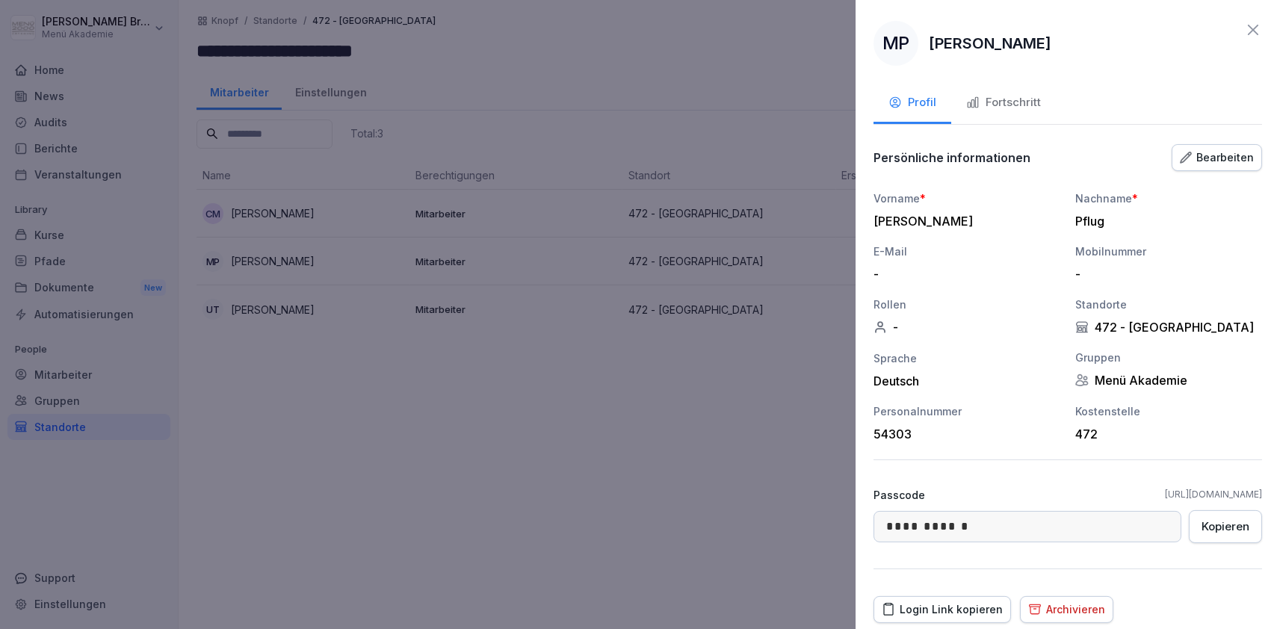
click at [1224, 514] on button "Kopieren" at bounding box center [1225, 526] width 73 height 33
click at [453, 427] on div at bounding box center [640, 314] width 1280 height 629
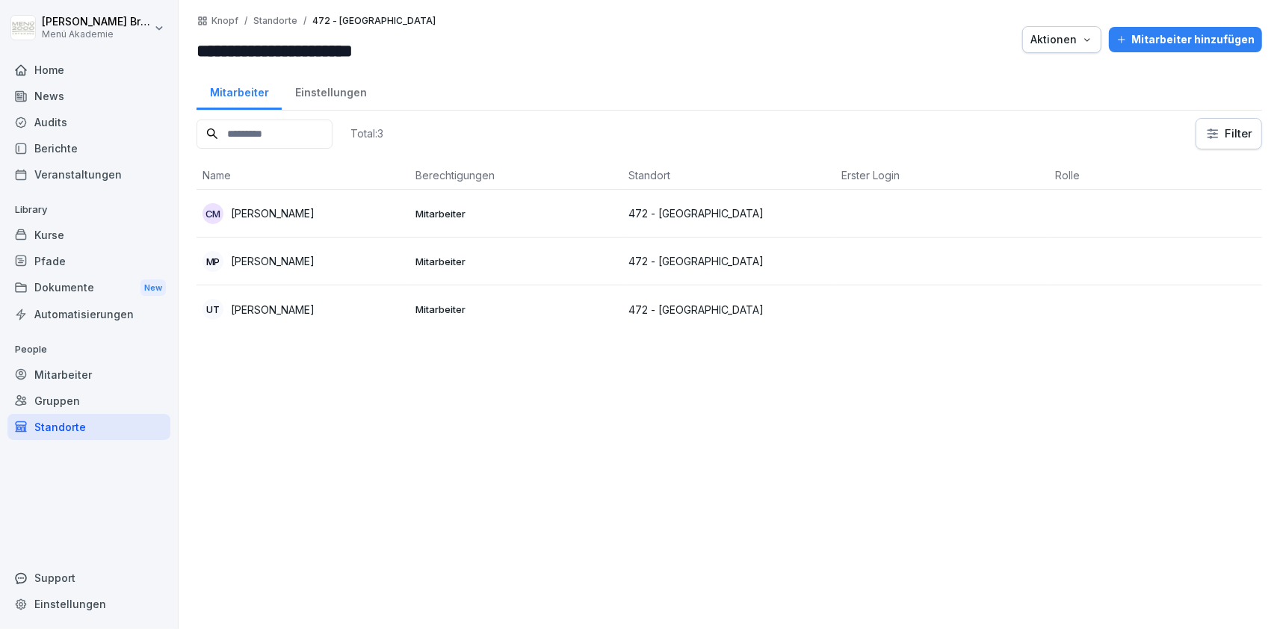
drag, startPoint x: 327, startPoint y: 312, endPoint x: 235, endPoint y: 313, distance: 92.6
click at [235, 313] on div "UT [PERSON_NAME]" at bounding box center [302, 309] width 201 height 21
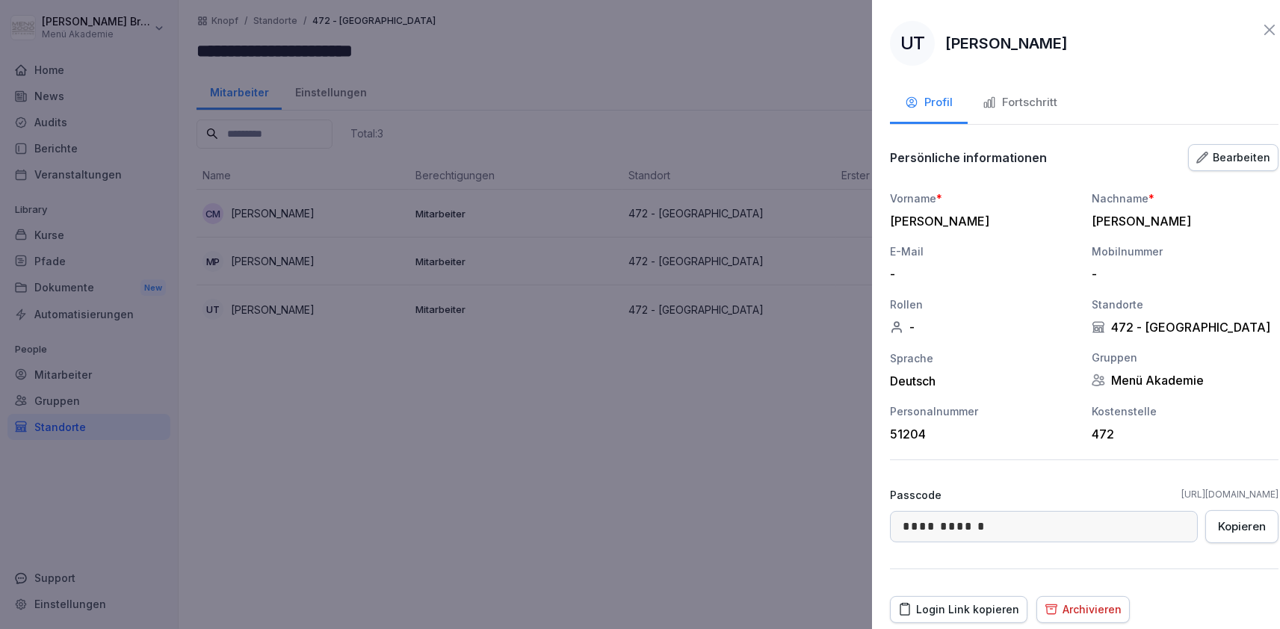
drag, startPoint x: 371, startPoint y: 291, endPoint x: 349, endPoint y: 306, distance: 26.3
click at [371, 292] on div at bounding box center [640, 314] width 1280 height 629
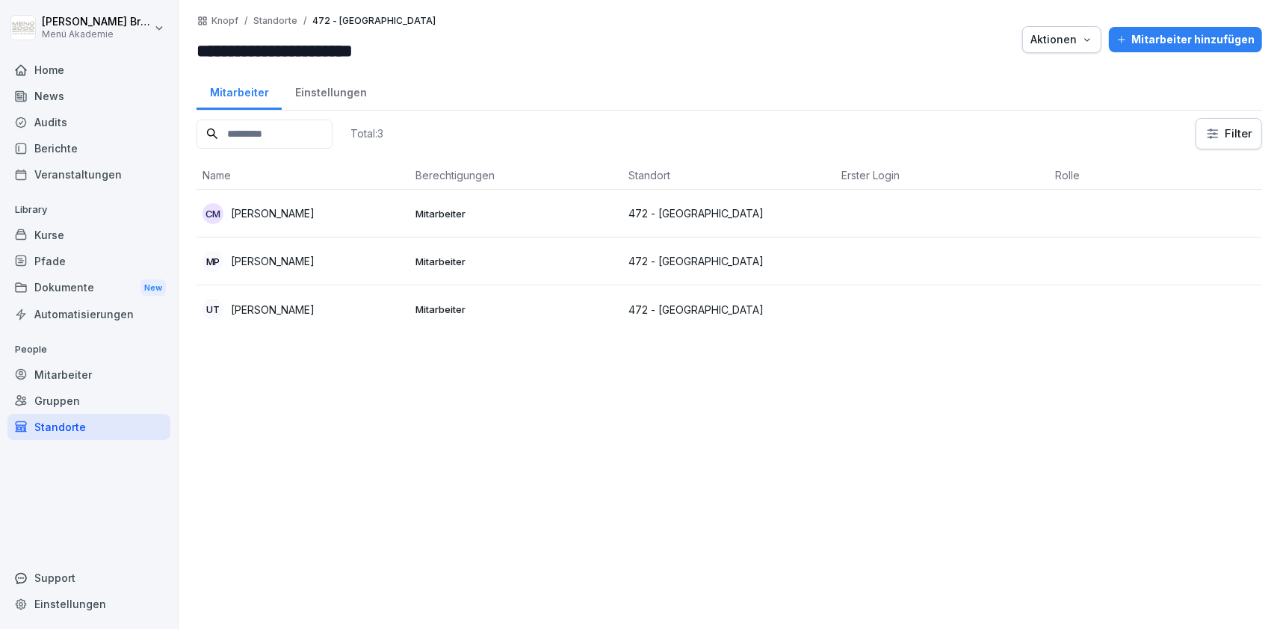
copy p "[PERSON_NAME]"
drag, startPoint x: 318, startPoint y: 308, endPoint x: 227, endPoint y: 310, distance: 91.2
click at [227, 310] on div "UT [PERSON_NAME]" at bounding box center [302, 309] width 201 height 21
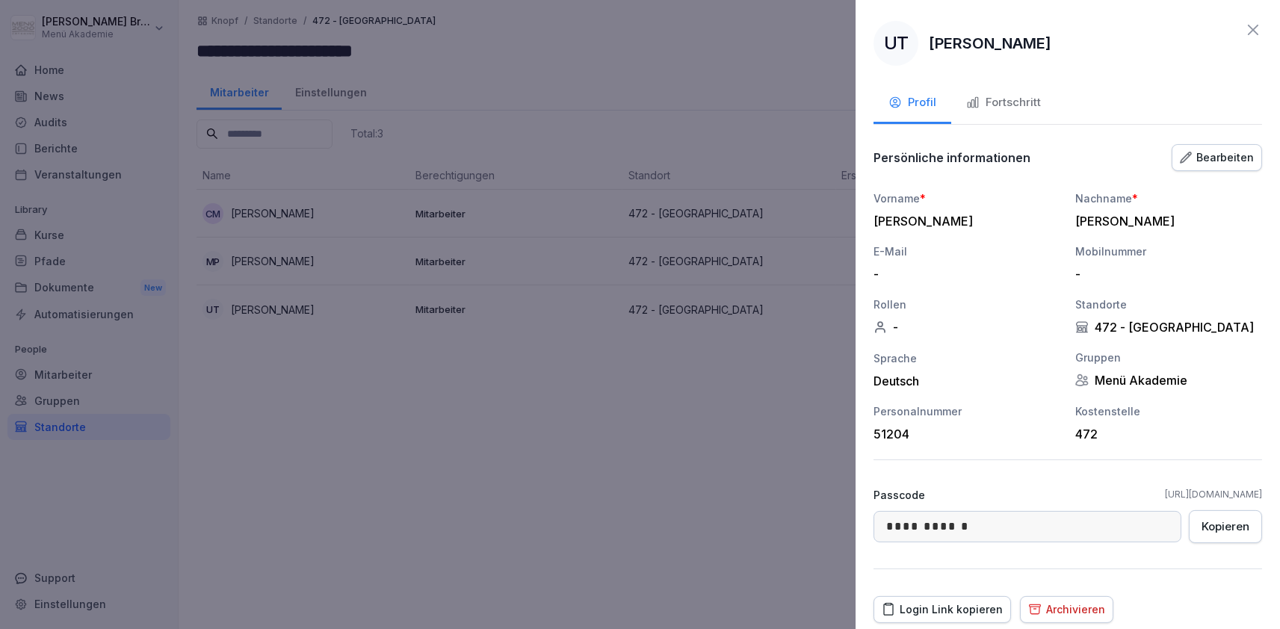
click at [1212, 515] on button "Kopieren" at bounding box center [1225, 526] width 73 height 33
click at [303, 385] on div at bounding box center [640, 314] width 1280 height 629
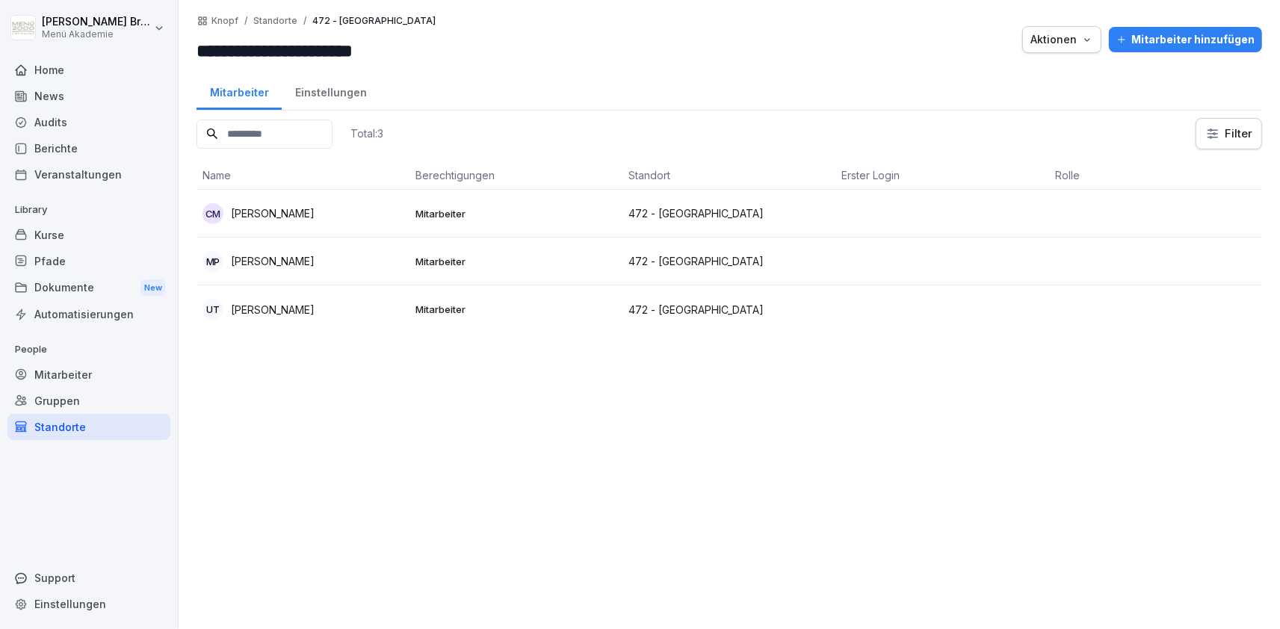
click at [86, 375] on div "Mitarbeiter" at bounding box center [88, 375] width 163 height 26
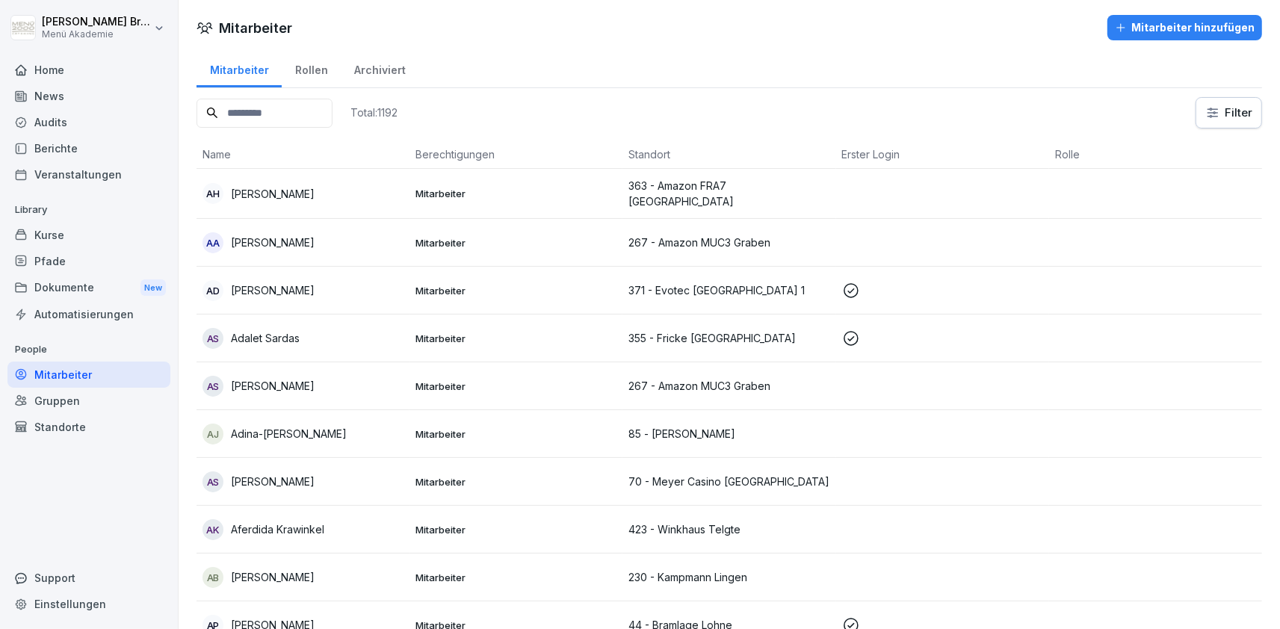
click at [317, 112] on input at bounding box center [264, 113] width 136 height 29
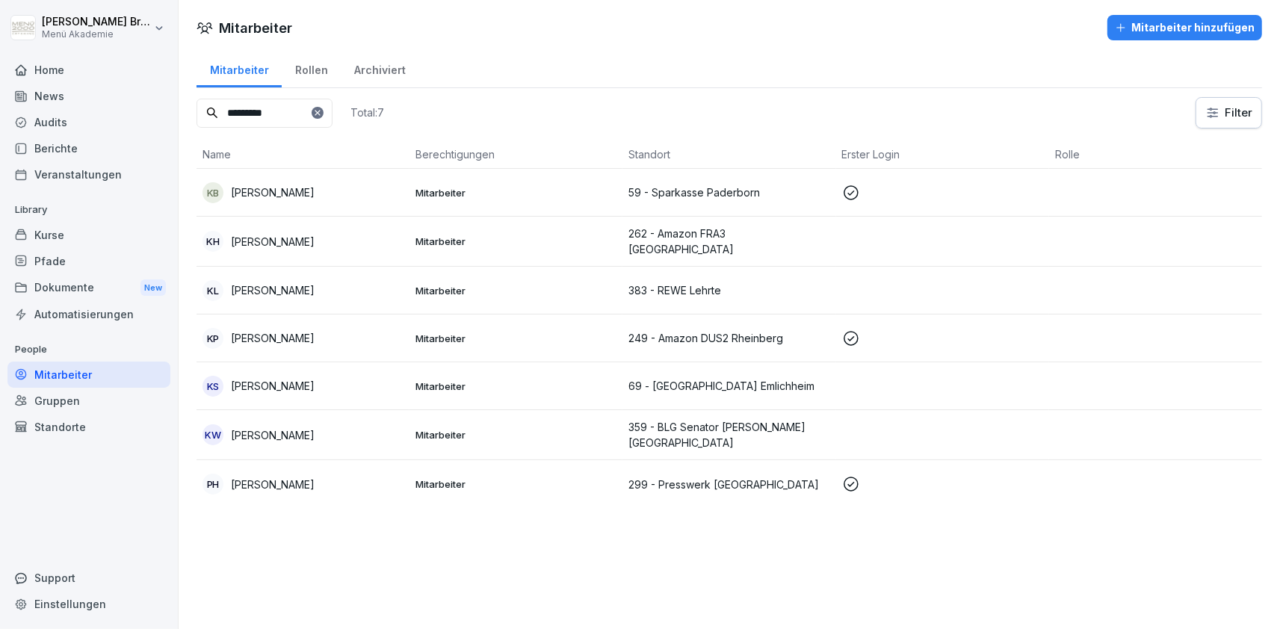
type input "*********"
click at [277, 437] on p "[PERSON_NAME]" at bounding box center [273, 435] width 84 height 16
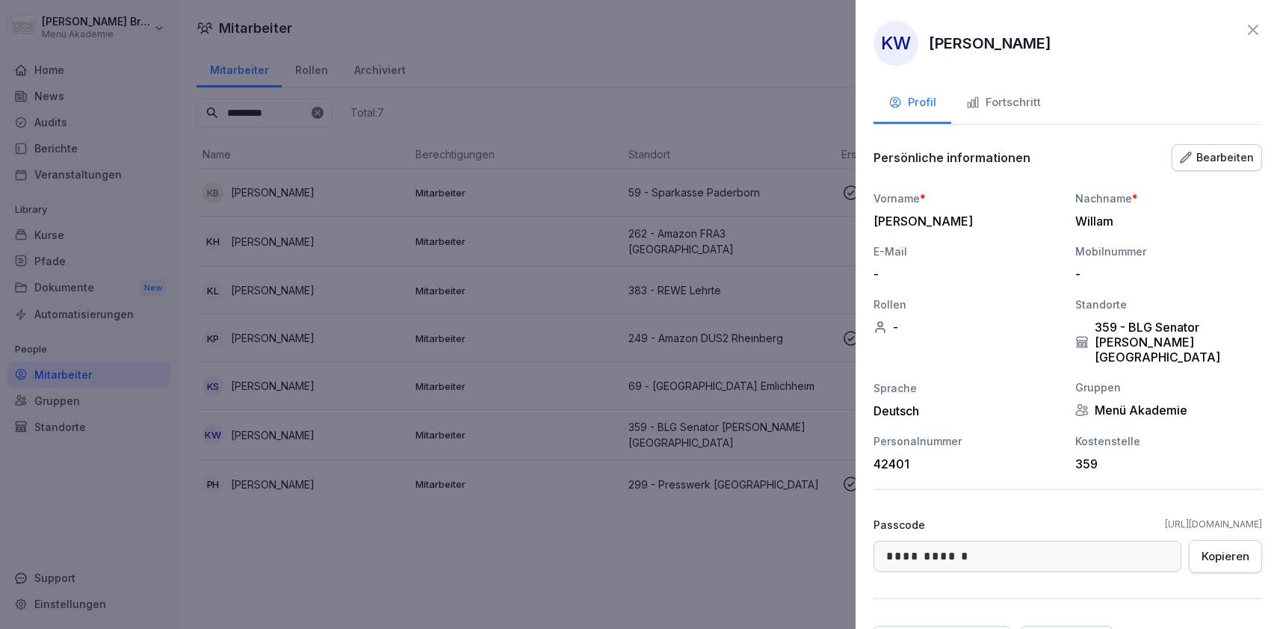
click at [1023, 108] on div "Fortschritt" at bounding box center [1003, 102] width 75 height 17
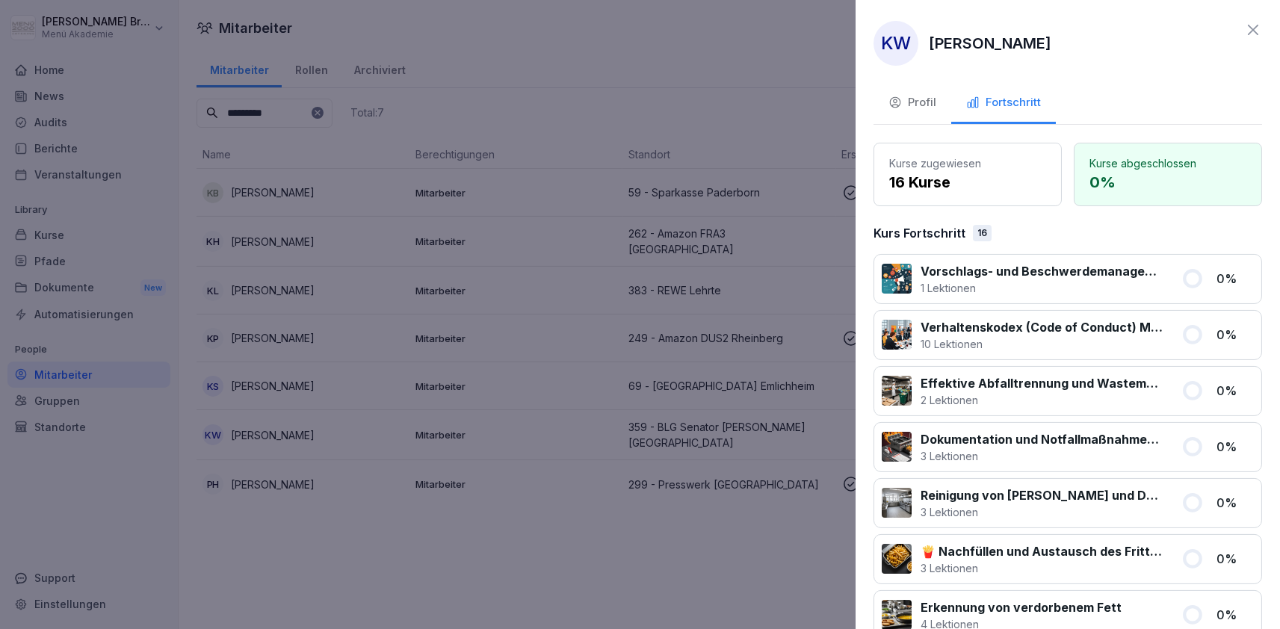
click at [918, 99] on div "Profil" at bounding box center [912, 102] width 48 height 17
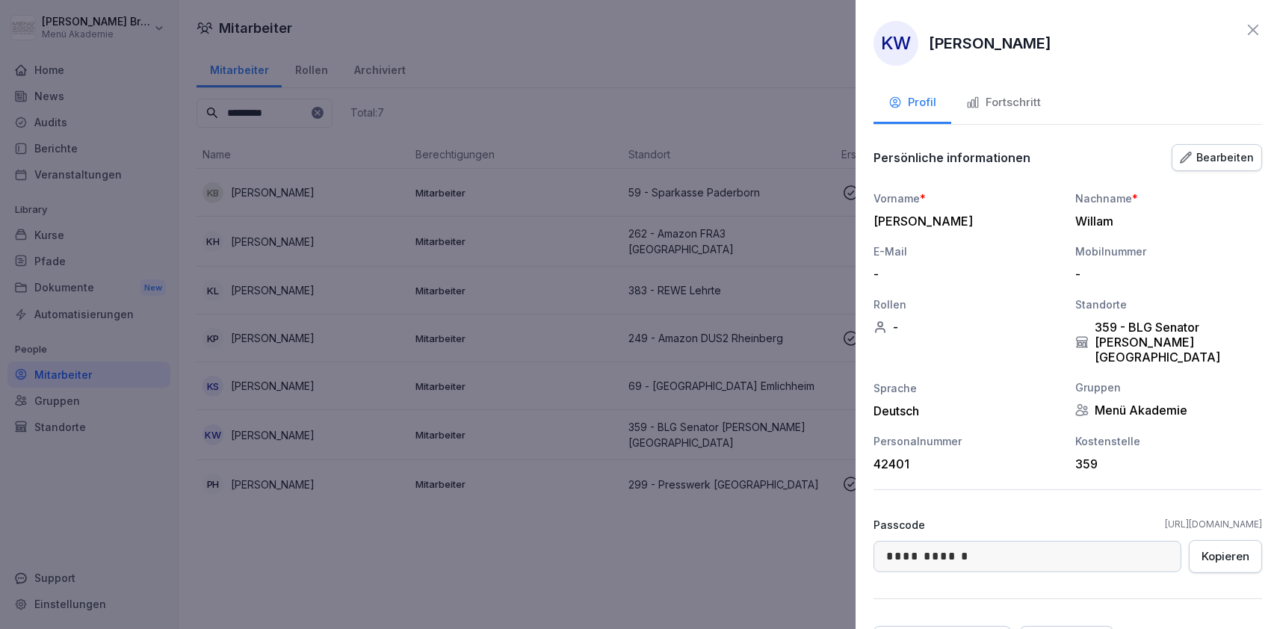
click at [1209, 155] on div "Bearbeiten" at bounding box center [1217, 157] width 74 height 16
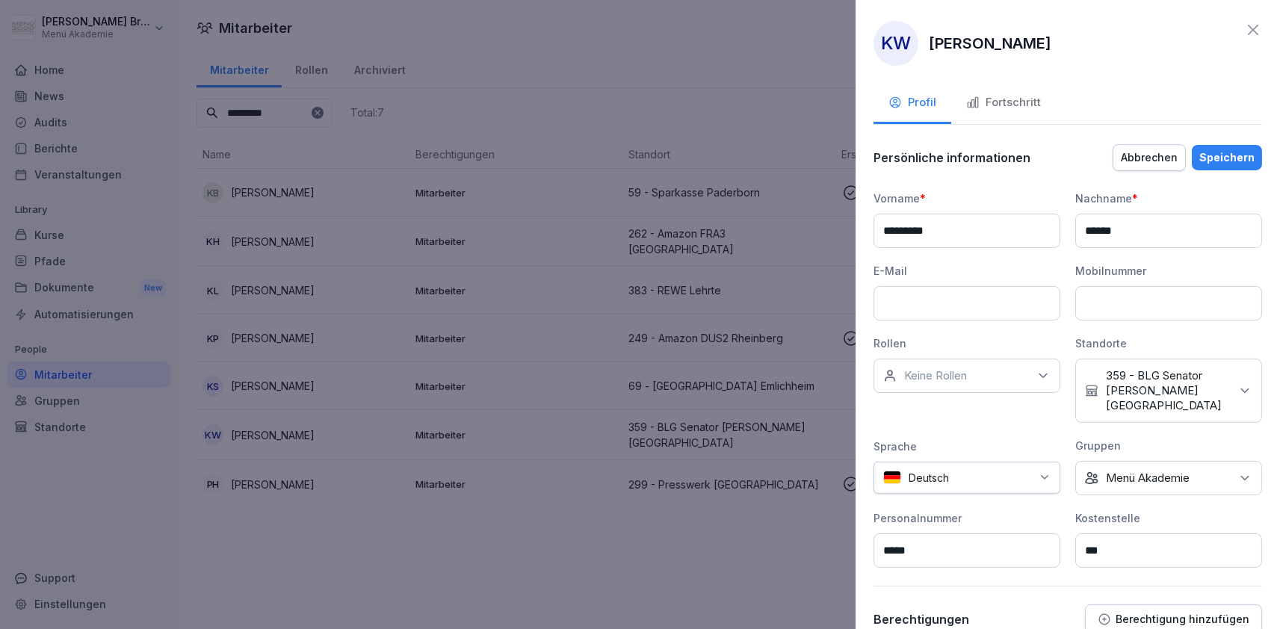
click at [926, 317] on input at bounding box center [966, 303] width 187 height 34
click at [978, 306] on input at bounding box center [966, 303] width 187 height 34
paste input "**********"
type input "**********"
click at [1221, 158] on div "Speichern" at bounding box center [1226, 157] width 55 height 16
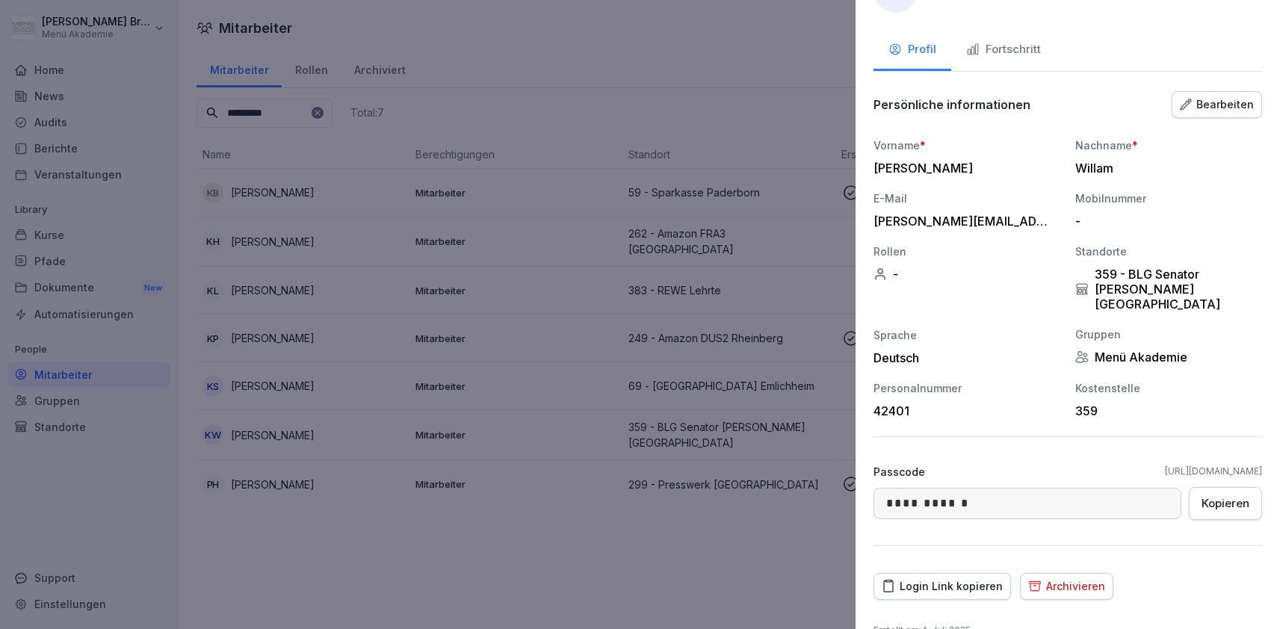
scroll to position [66, 0]
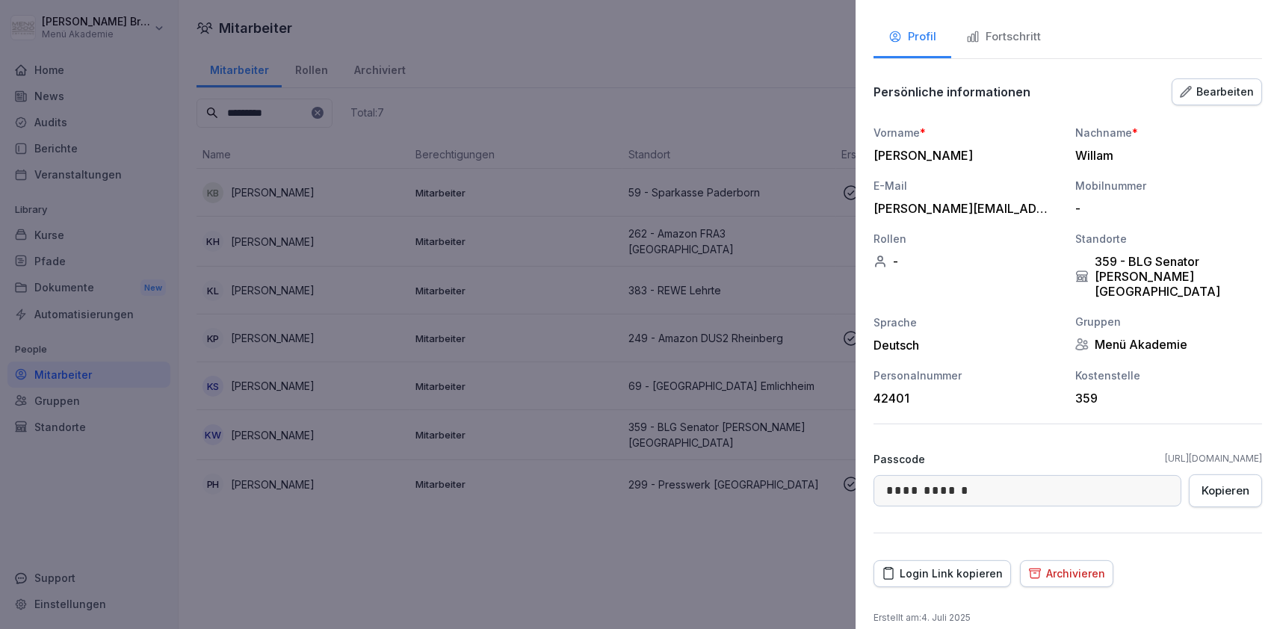
click at [922, 566] on div "Login Link kopieren" at bounding box center [942, 574] width 121 height 16
click at [467, 504] on div at bounding box center [640, 314] width 1280 height 629
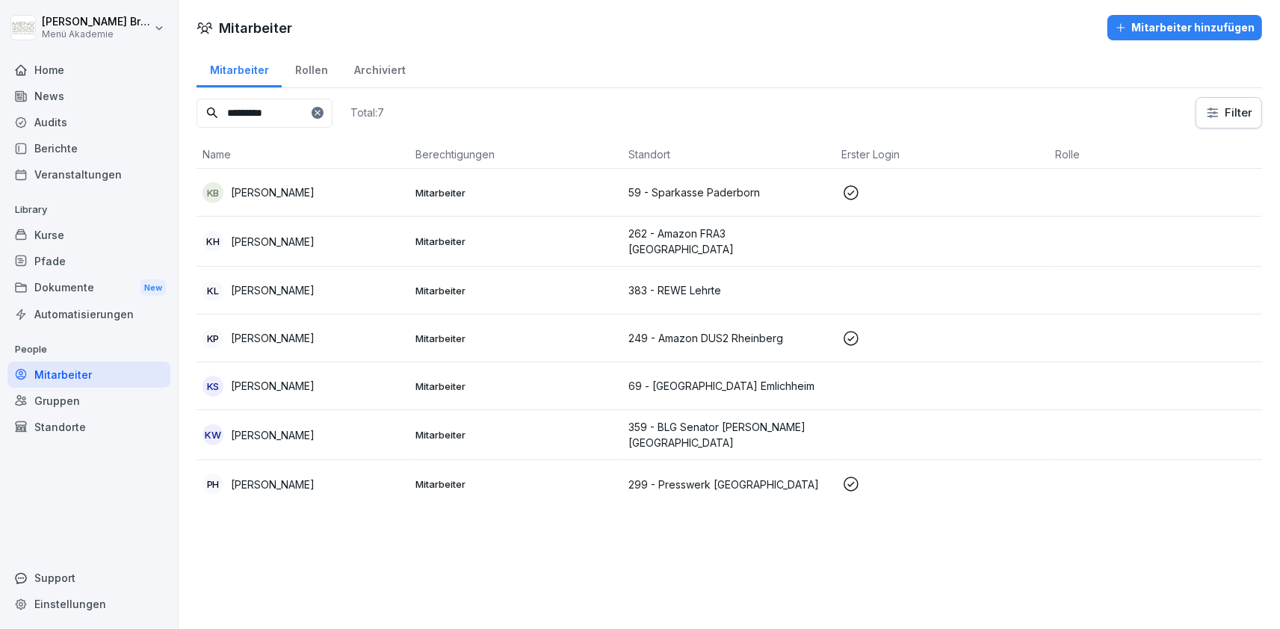
click at [66, 376] on div "Mitarbeiter" at bounding box center [88, 375] width 163 height 26
click at [114, 373] on div "Mitarbeiter" at bounding box center [88, 375] width 163 height 26
click at [323, 117] on div at bounding box center [318, 113] width 12 height 12
click at [322, 111] on icon at bounding box center [317, 112] width 9 height 9
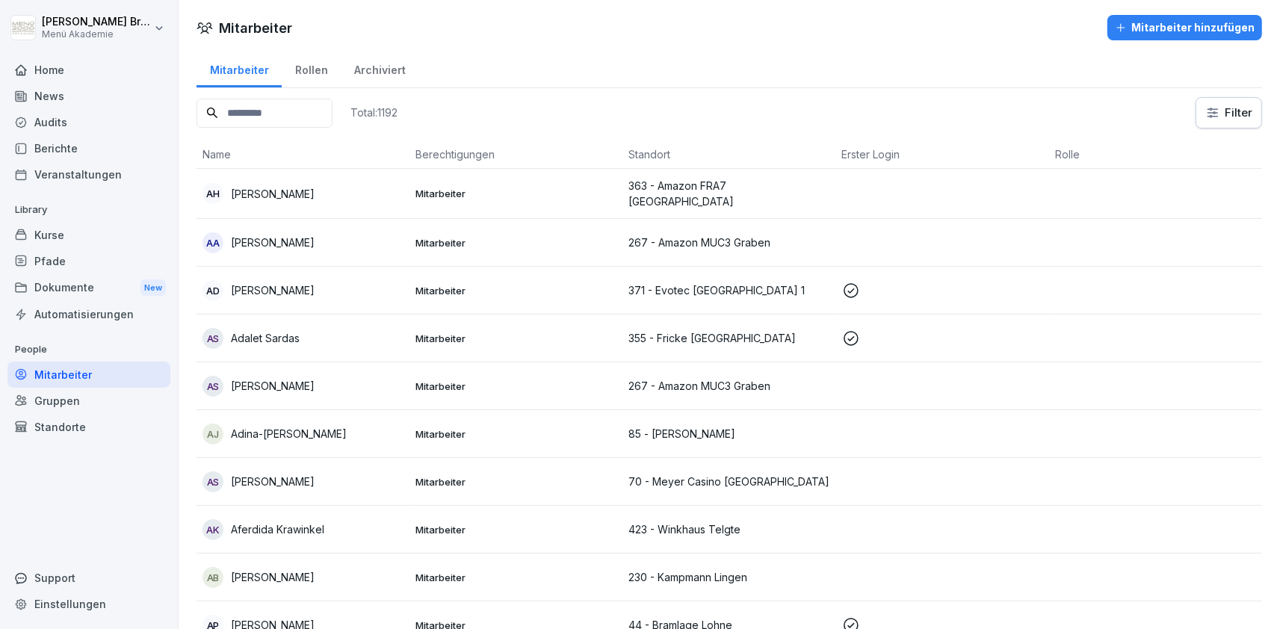
click at [117, 367] on div "Mitarbeiter" at bounding box center [88, 375] width 163 height 26
click at [285, 124] on input at bounding box center [264, 113] width 136 height 29
type input "*********"
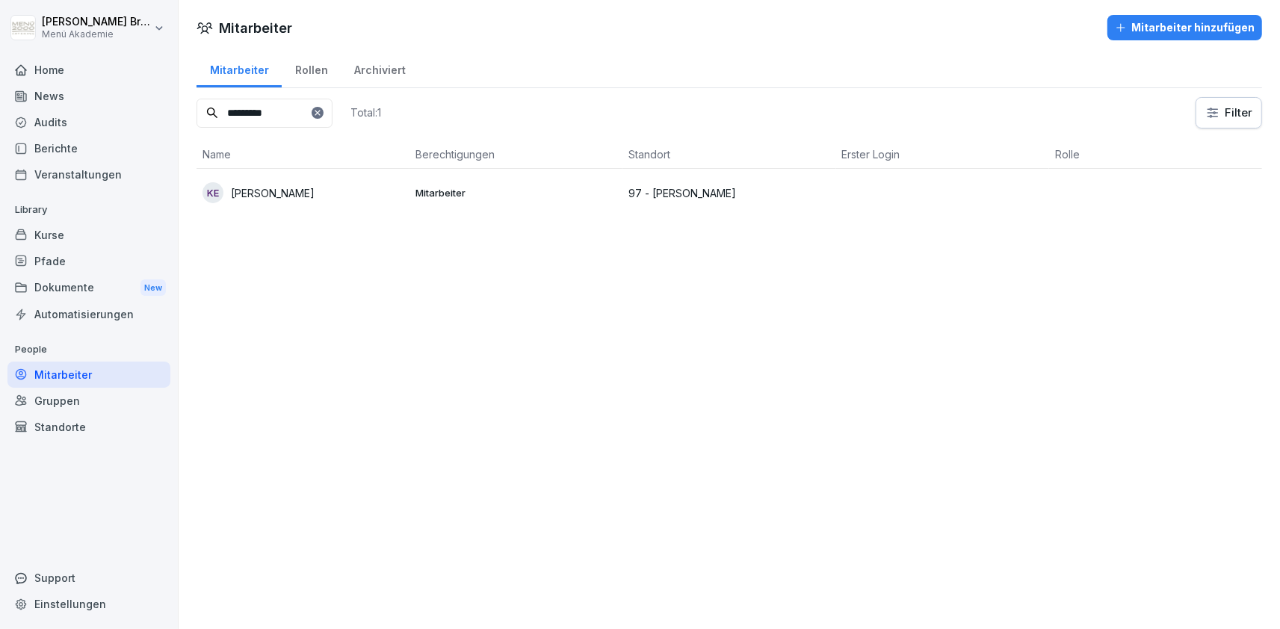
click at [309, 189] on p "[PERSON_NAME]" at bounding box center [273, 193] width 84 height 16
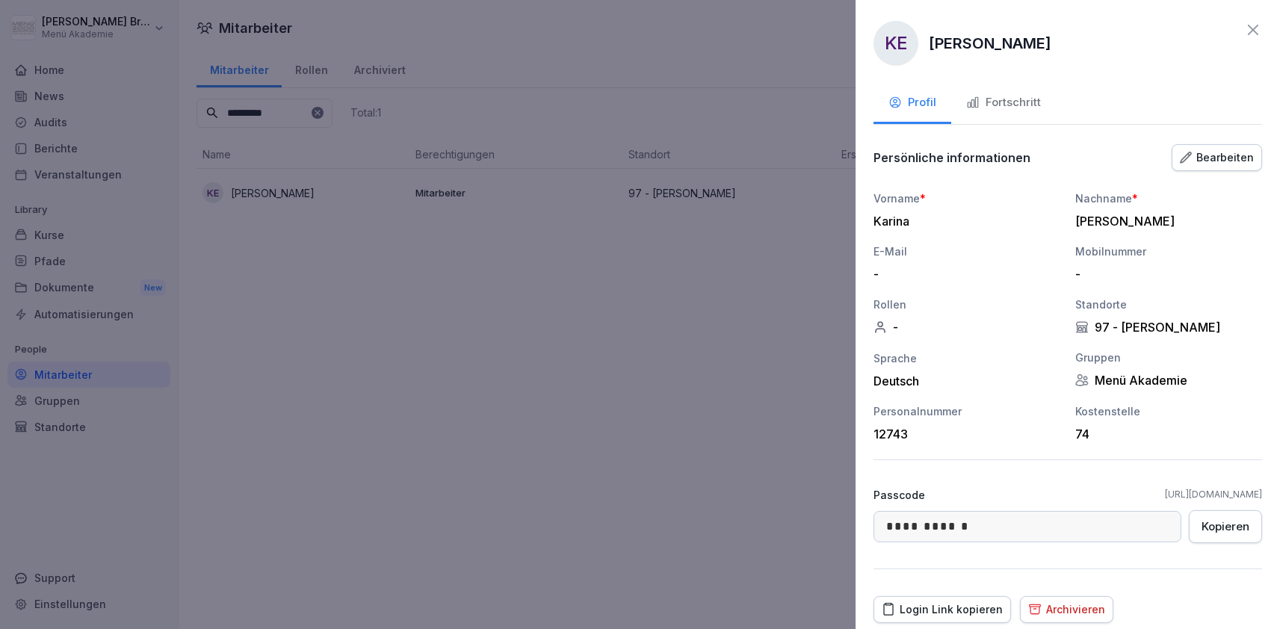
click at [1207, 158] on div "Bearbeiten" at bounding box center [1217, 157] width 74 height 16
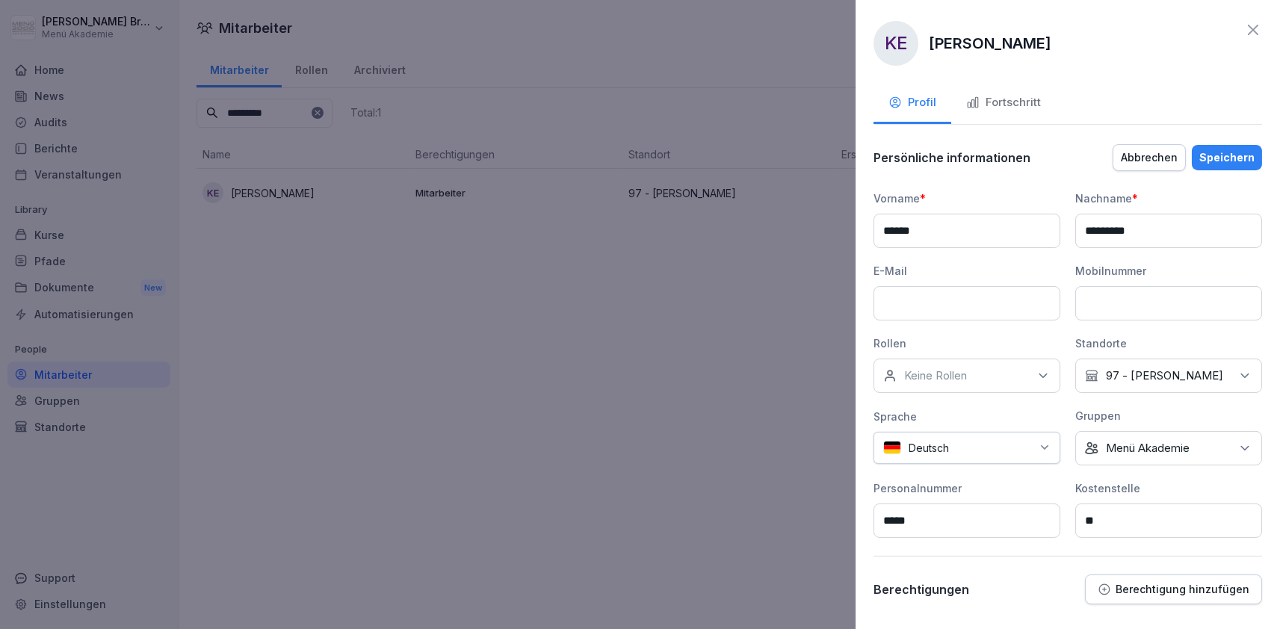
click at [908, 317] on input at bounding box center [966, 303] width 187 height 34
paste input "**********"
type input "**********"
click at [1244, 150] on div "Speichern" at bounding box center [1226, 157] width 55 height 16
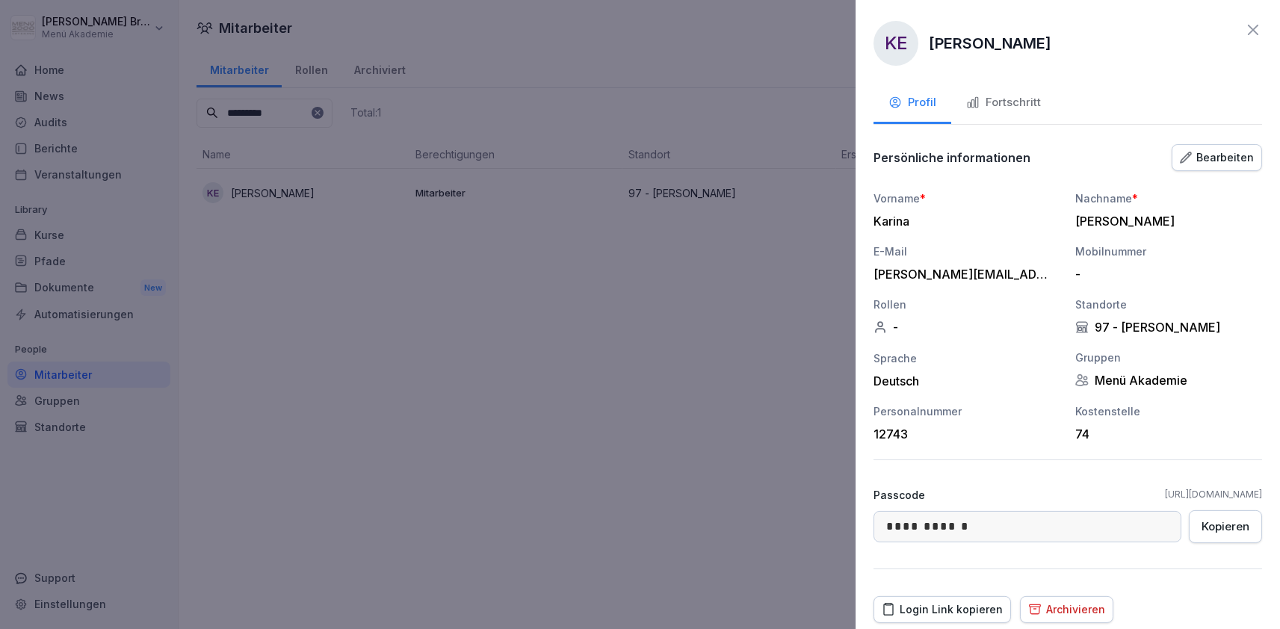
click at [952, 599] on button "Login Link kopieren" at bounding box center [941, 609] width 137 height 27
click at [1245, 25] on icon at bounding box center [1253, 30] width 18 height 18
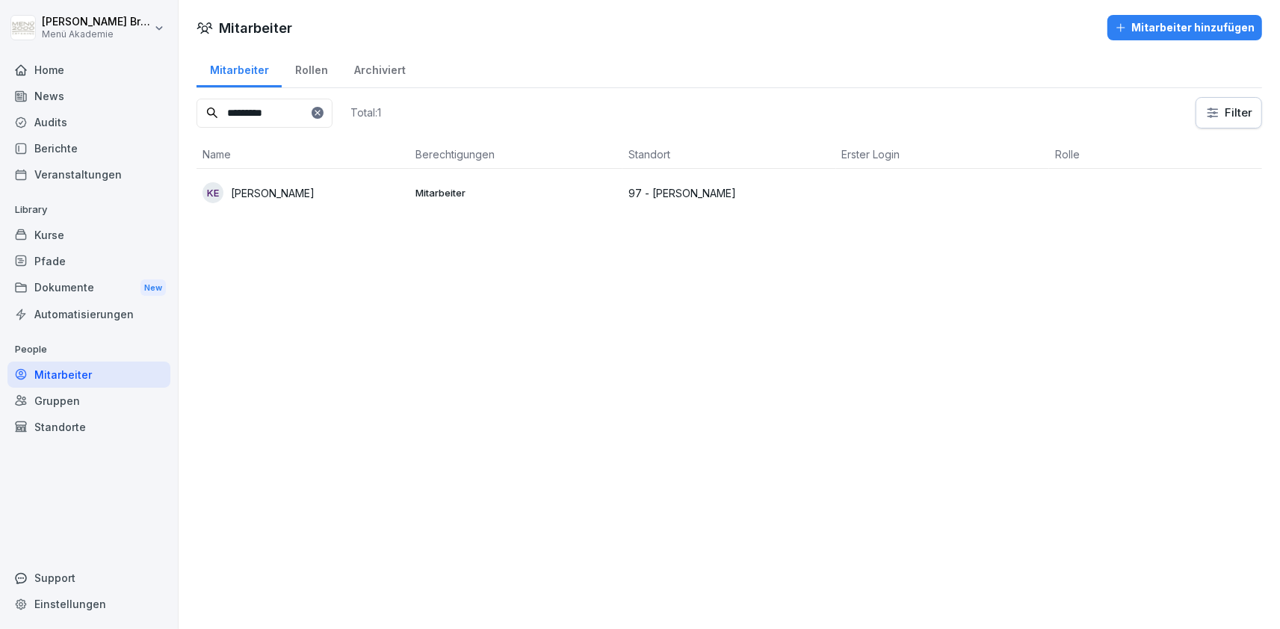
drag, startPoint x: 326, startPoint y: 120, endPoint x: -166, endPoint y: 69, distance: 494.9
click at [196, 99] on input "*********" at bounding box center [264, 113] width 136 height 29
type input "******"
click at [267, 188] on p "[PERSON_NAME]" at bounding box center [273, 193] width 84 height 16
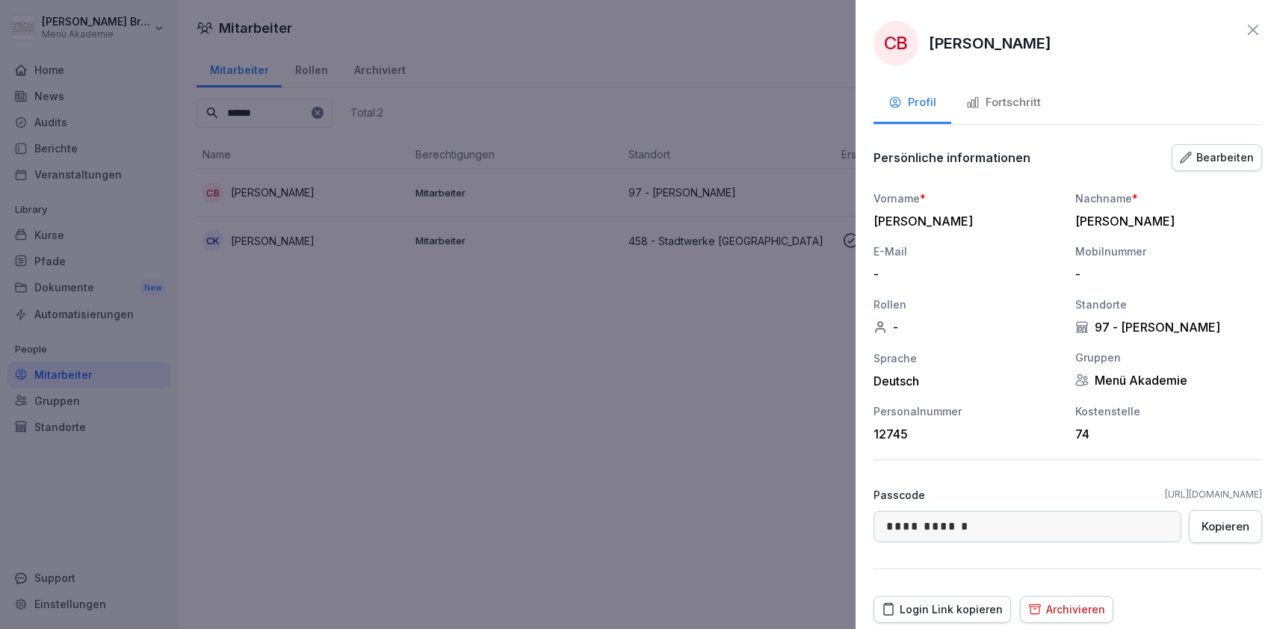
click at [1227, 166] on button "Bearbeiten" at bounding box center [1216, 157] width 90 height 27
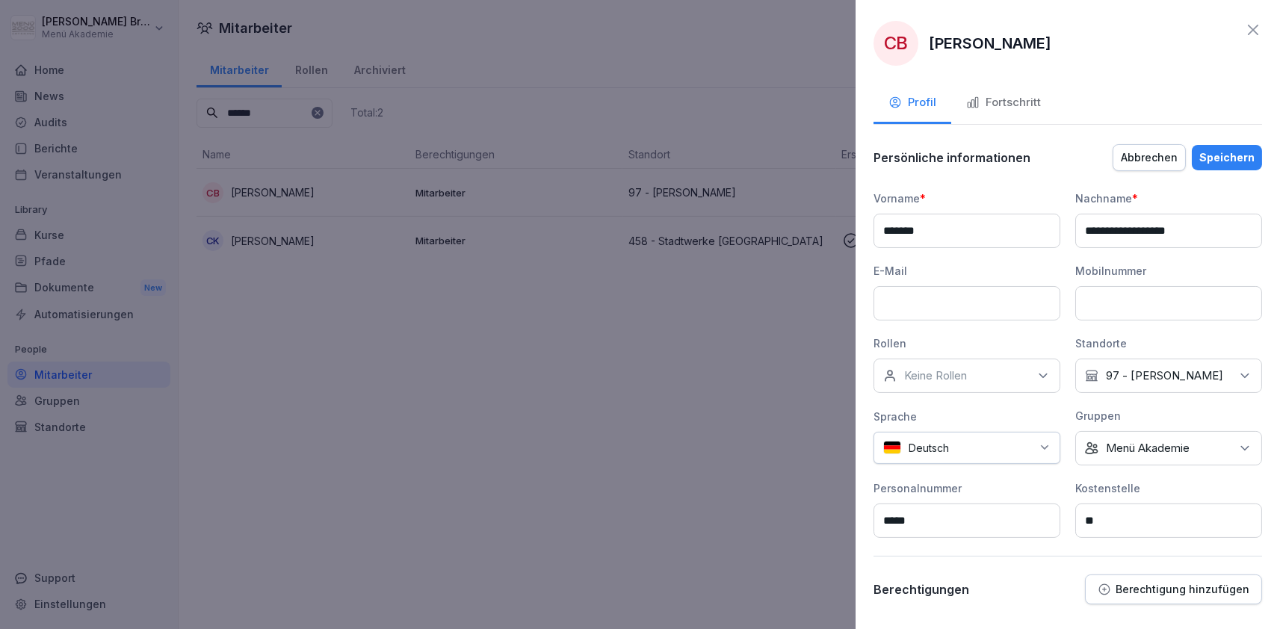
click at [991, 310] on input at bounding box center [966, 303] width 187 height 34
paste input "**********"
type input "**********"
click at [1236, 152] on div "Speichern" at bounding box center [1226, 157] width 55 height 16
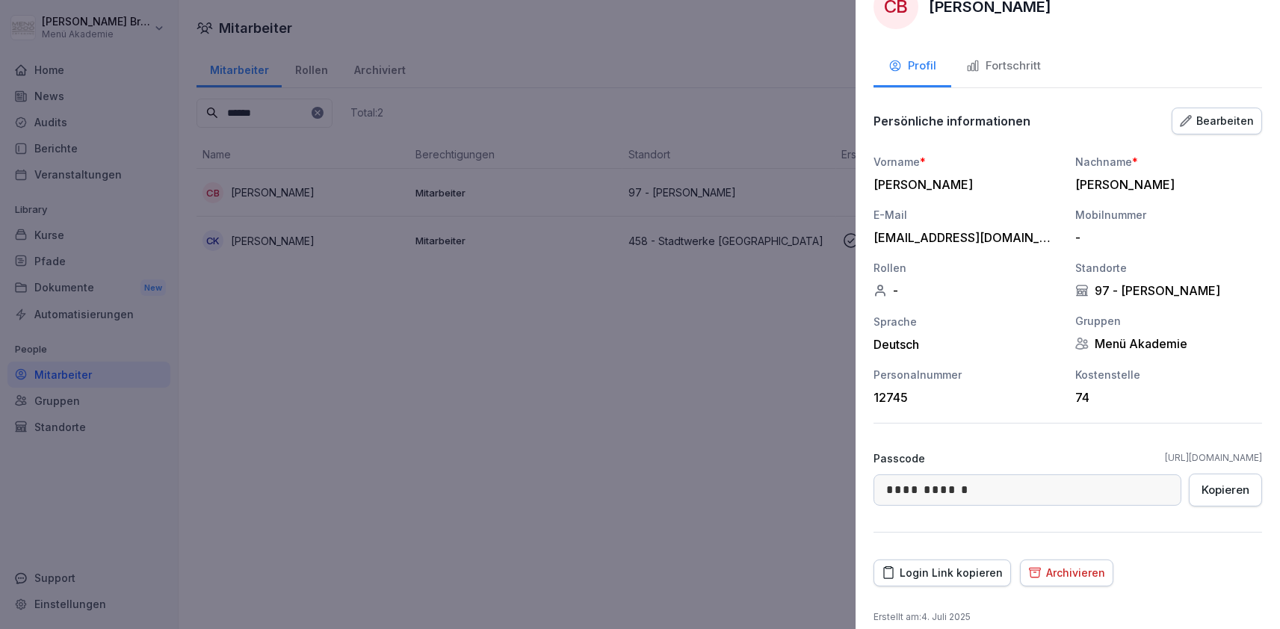
scroll to position [50, 0]
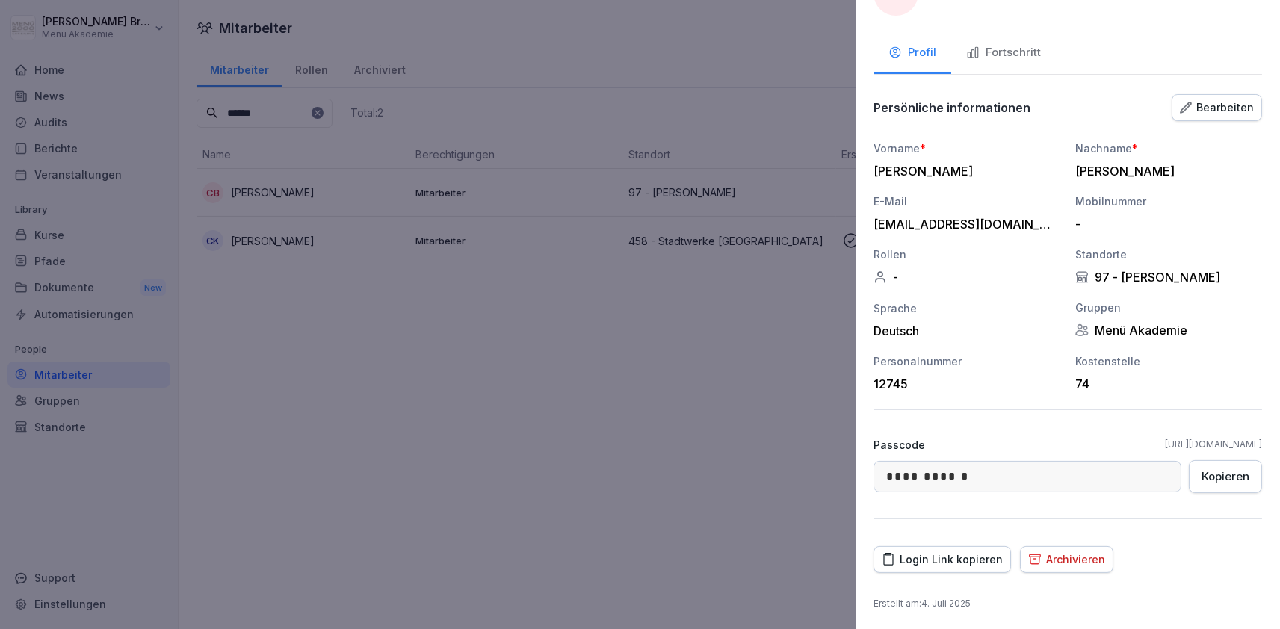
click at [948, 563] on div "Login Link kopieren" at bounding box center [942, 559] width 121 height 16
click at [351, 542] on div at bounding box center [640, 314] width 1280 height 629
